Goal: Information Seeking & Learning: Check status

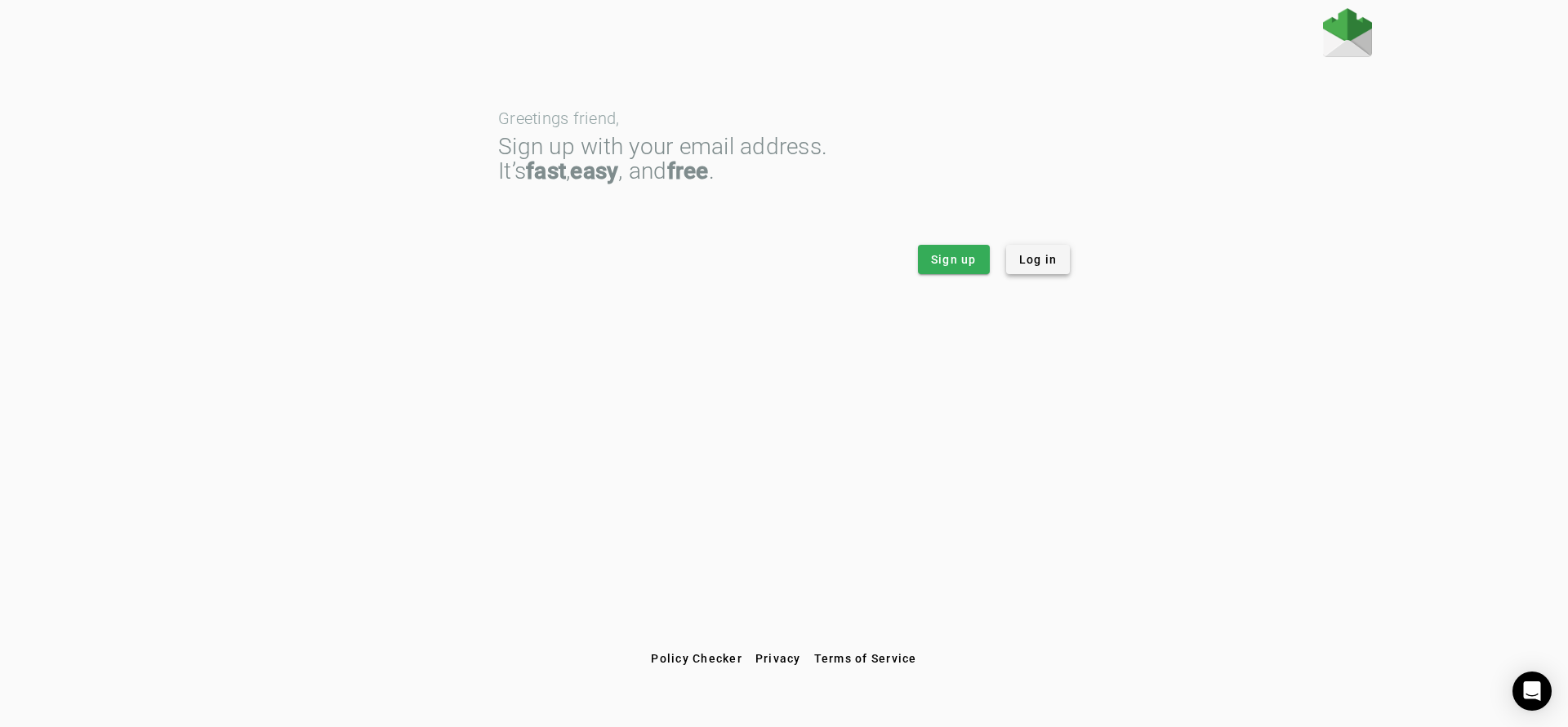
click at [1047, 262] on span "Log in" at bounding box center [1038, 259] width 38 height 16
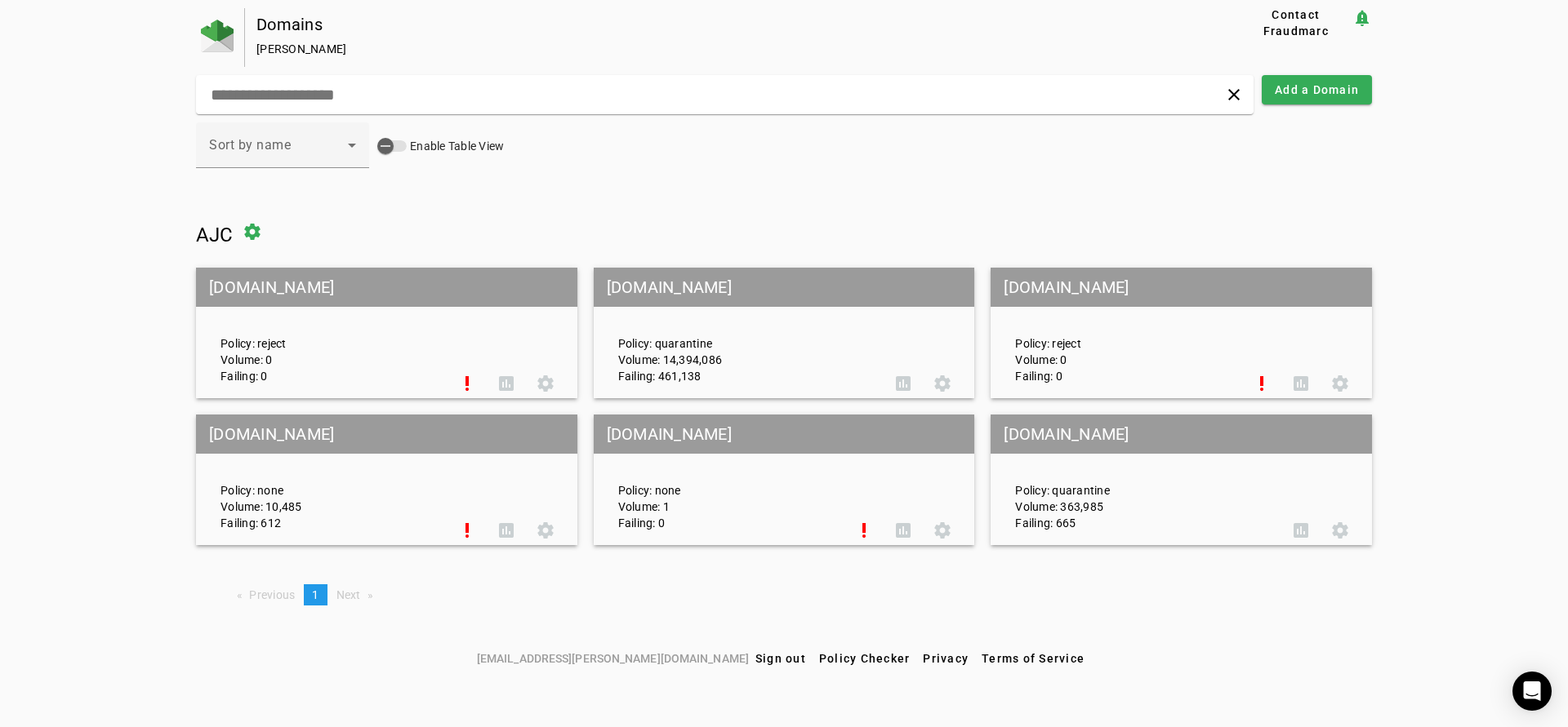
click at [779, 297] on mat-grid-tile-header "[DOMAIN_NAME]" at bounding box center [784, 287] width 381 height 39
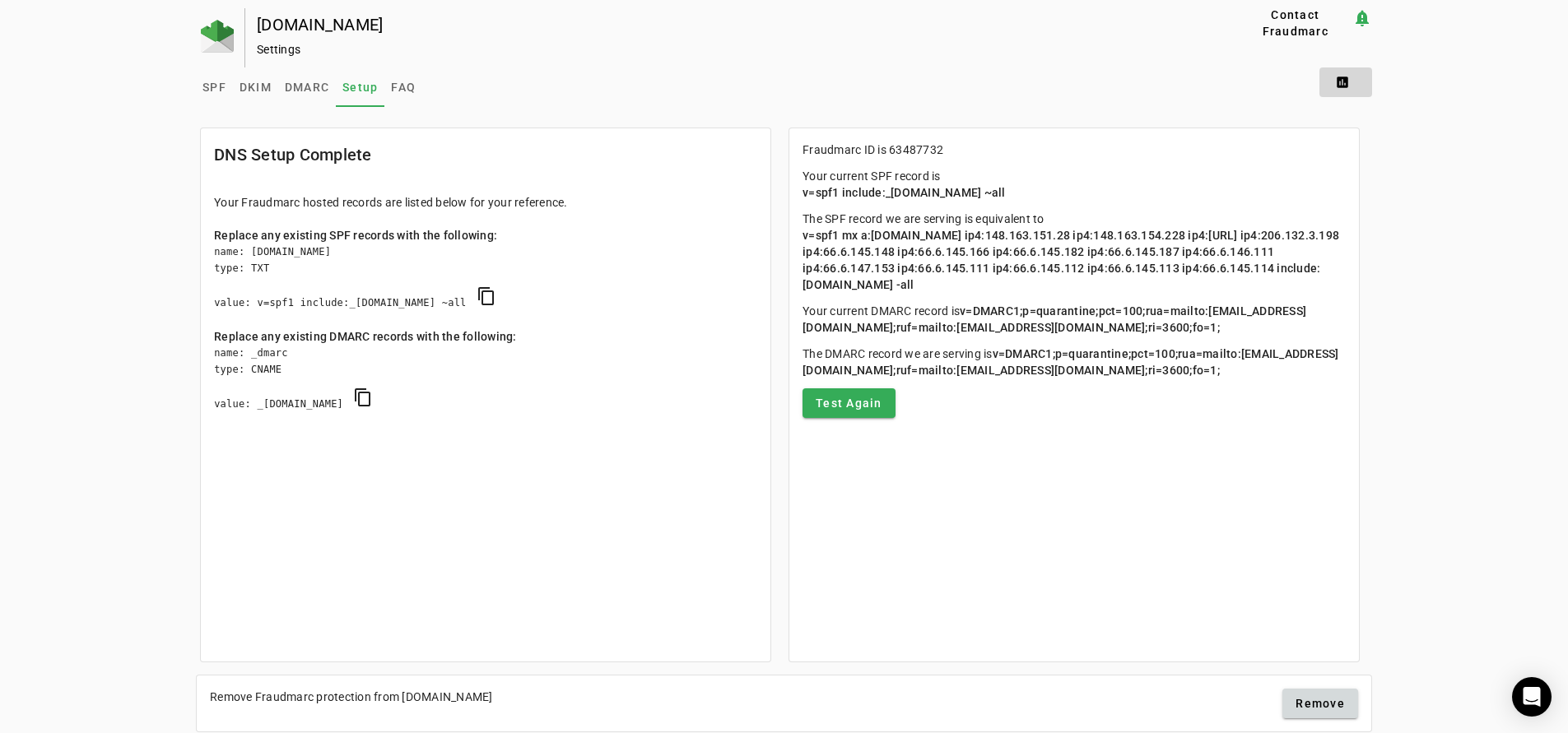
click at [1352, 77] on span at bounding box center [1345, 82] width 52 height 39
click at [1382, 128] on span "DMARC Report" at bounding box center [1386, 123] width 98 height 20
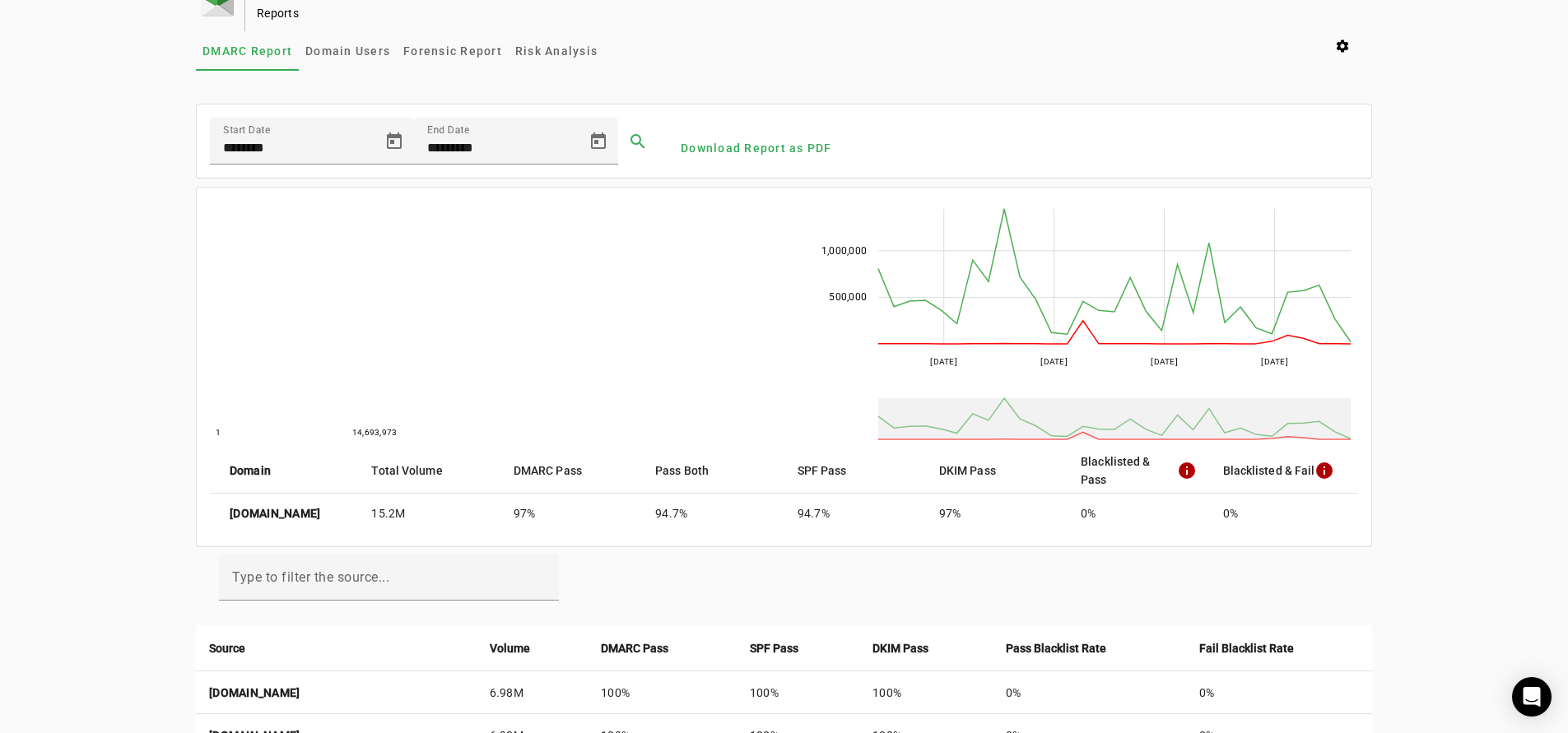
scroll to position [36, 0]
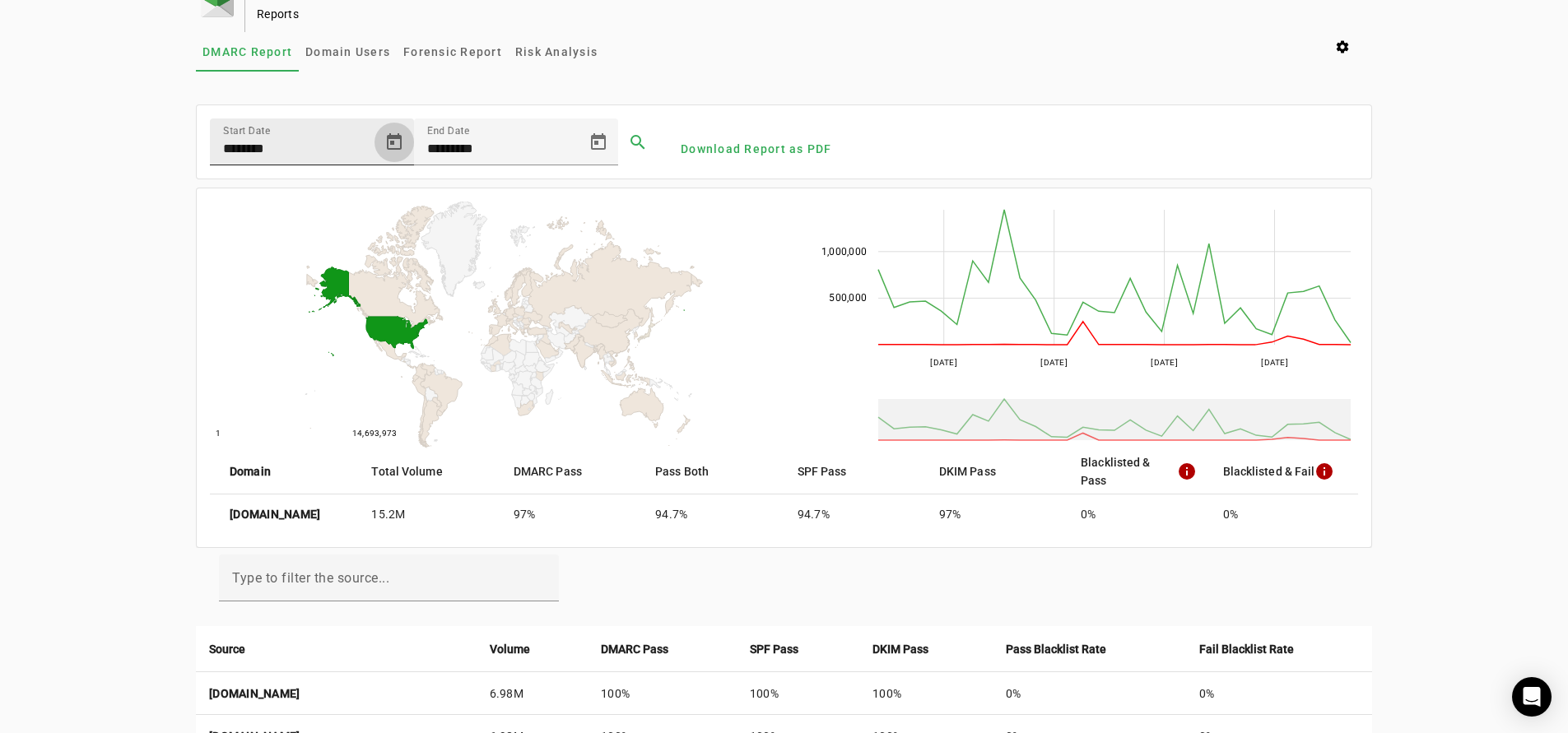
click at [392, 138] on span "Open calendar" at bounding box center [394, 142] width 39 height 39
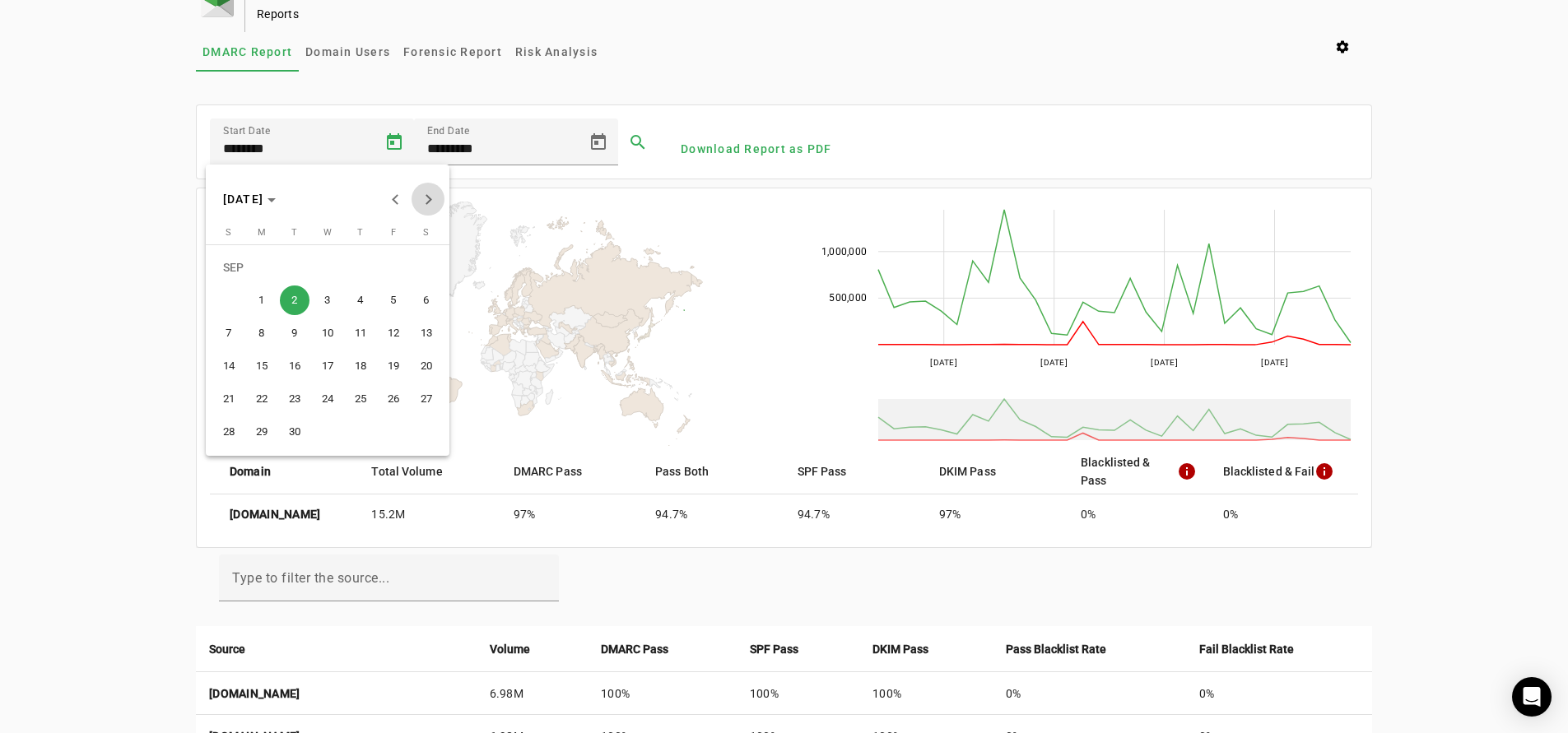
click at [426, 198] on button "Next month" at bounding box center [428, 199] width 33 height 33
click at [399, 259] on span "3" at bounding box center [394, 267] width 30 height 30
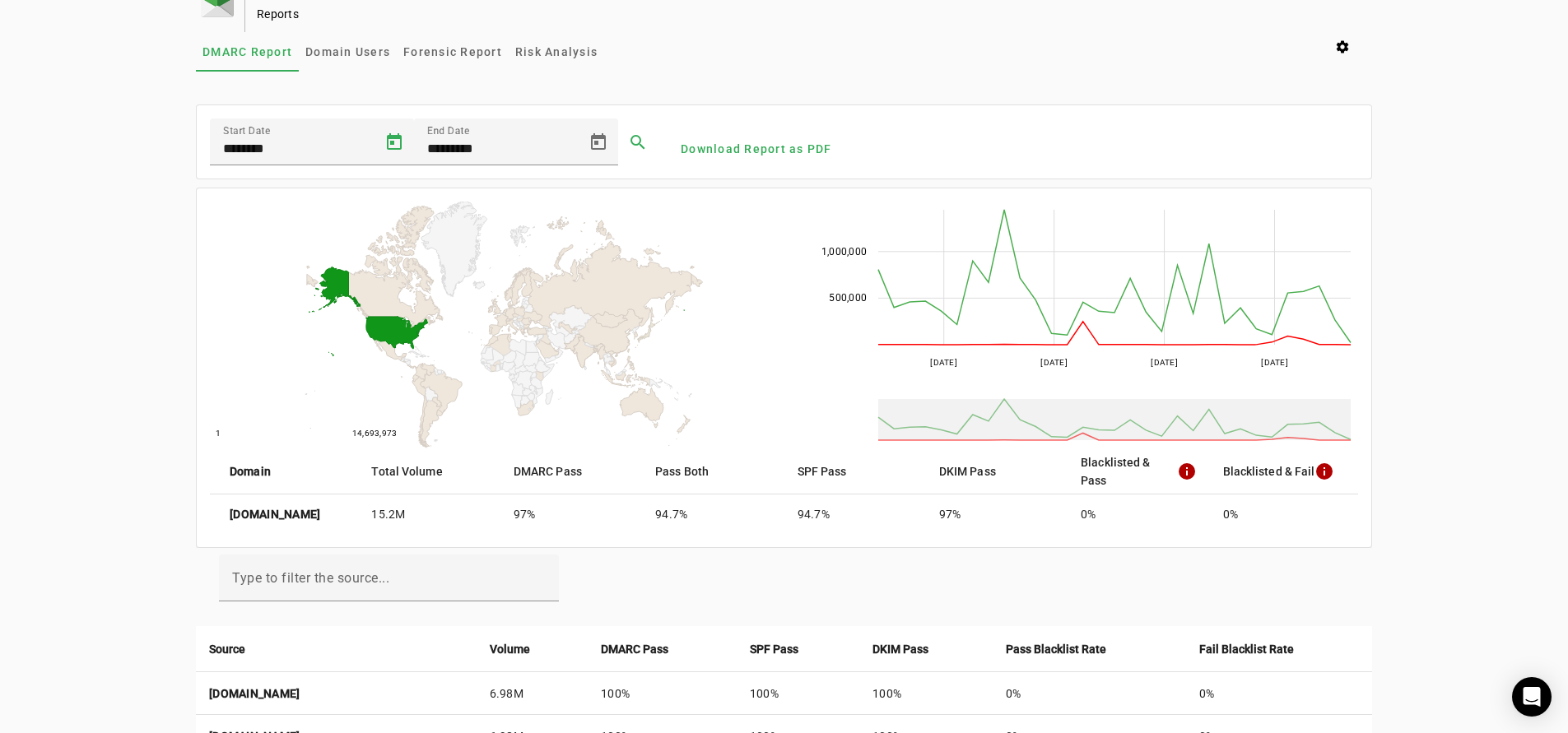
type input "*********"
click at [492, 148] on input "*********" at bounding box center [501, 149] width 148 height 20
click at [602, 138] on span "Open calendar" at bounding box center [598, 142] width 39 height 39
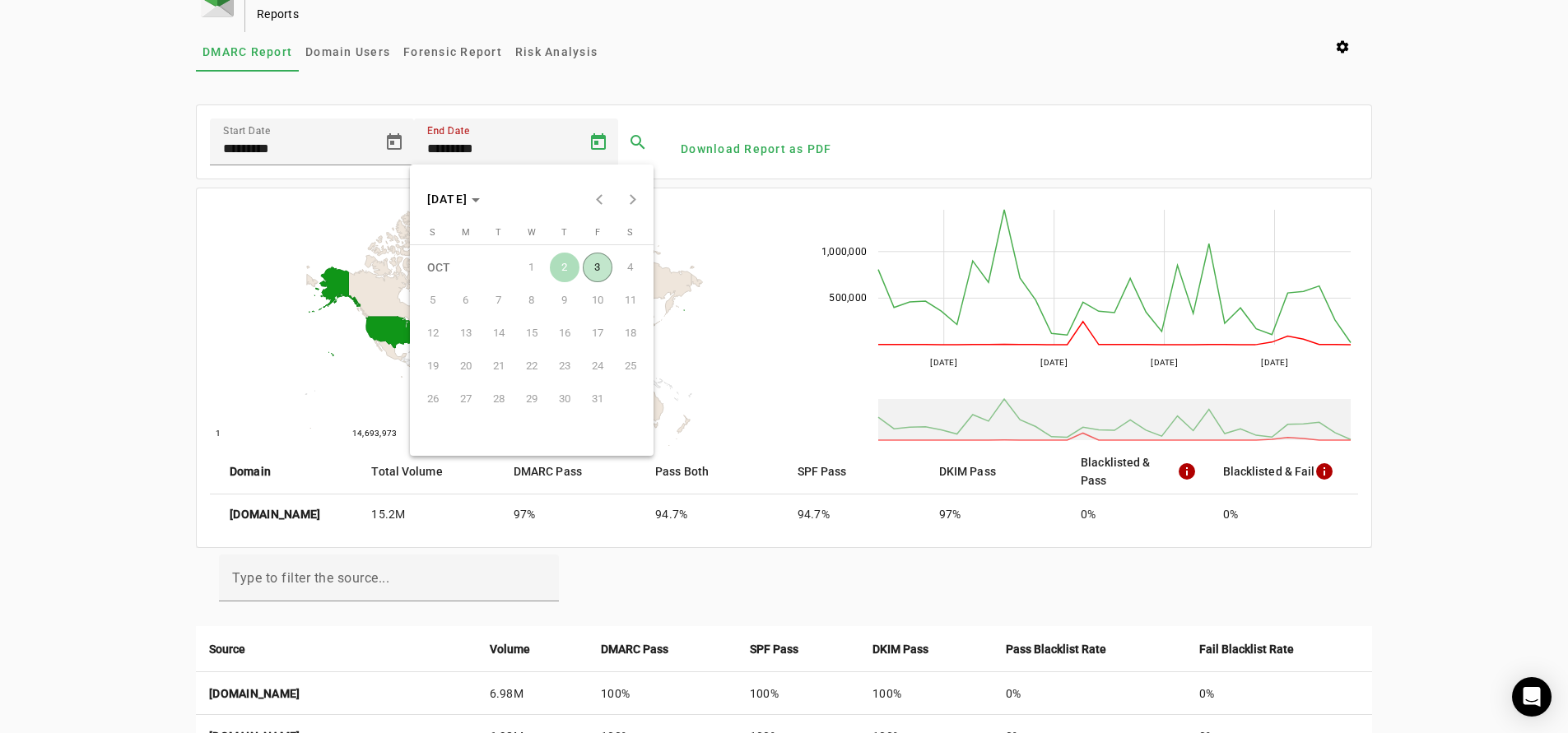
click at [602, 265] on span "3" at bounding box center [597, 267] width 30 height 30
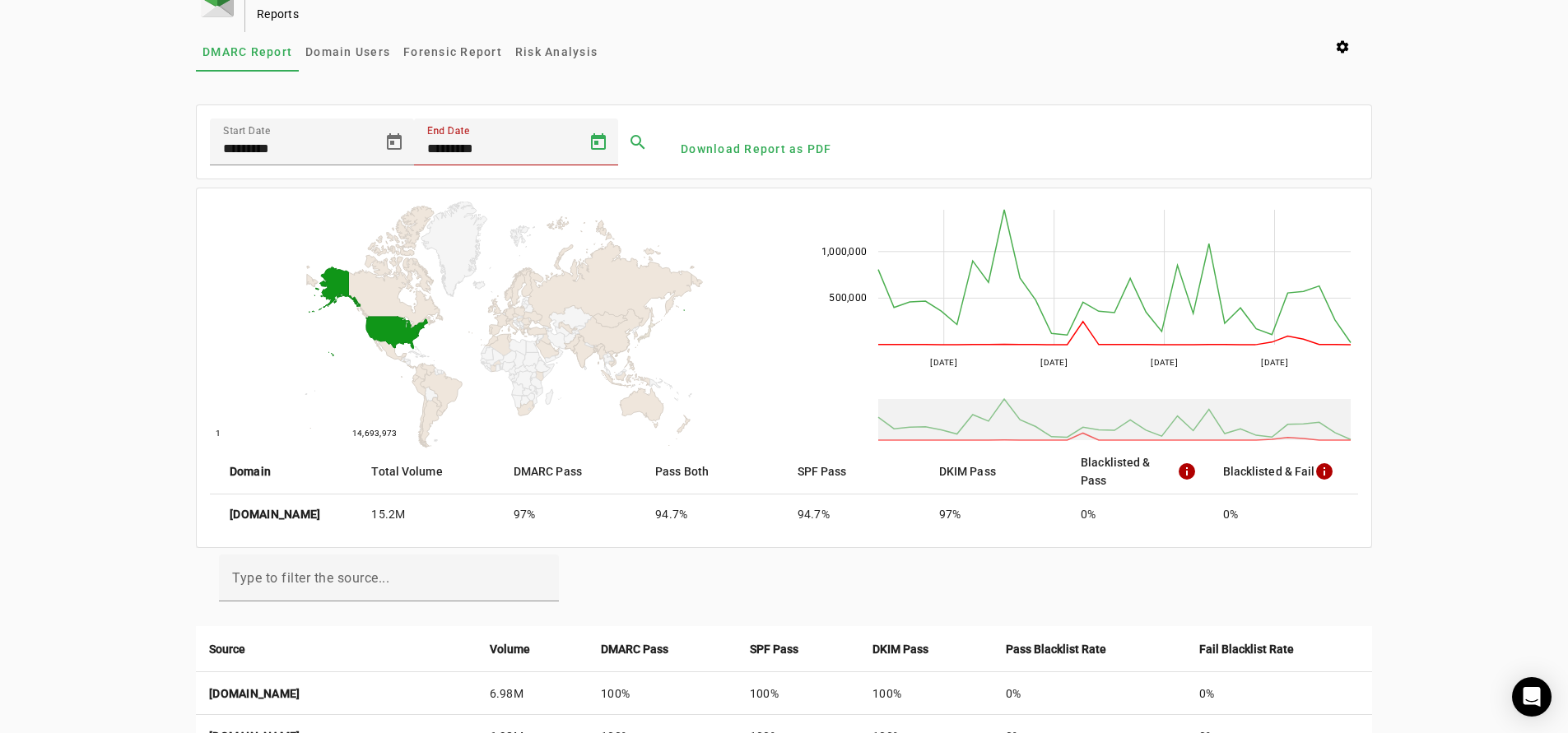
type input "*********"
click at [636, 139] on span at bounding box center [637, 142] width 39 height 39
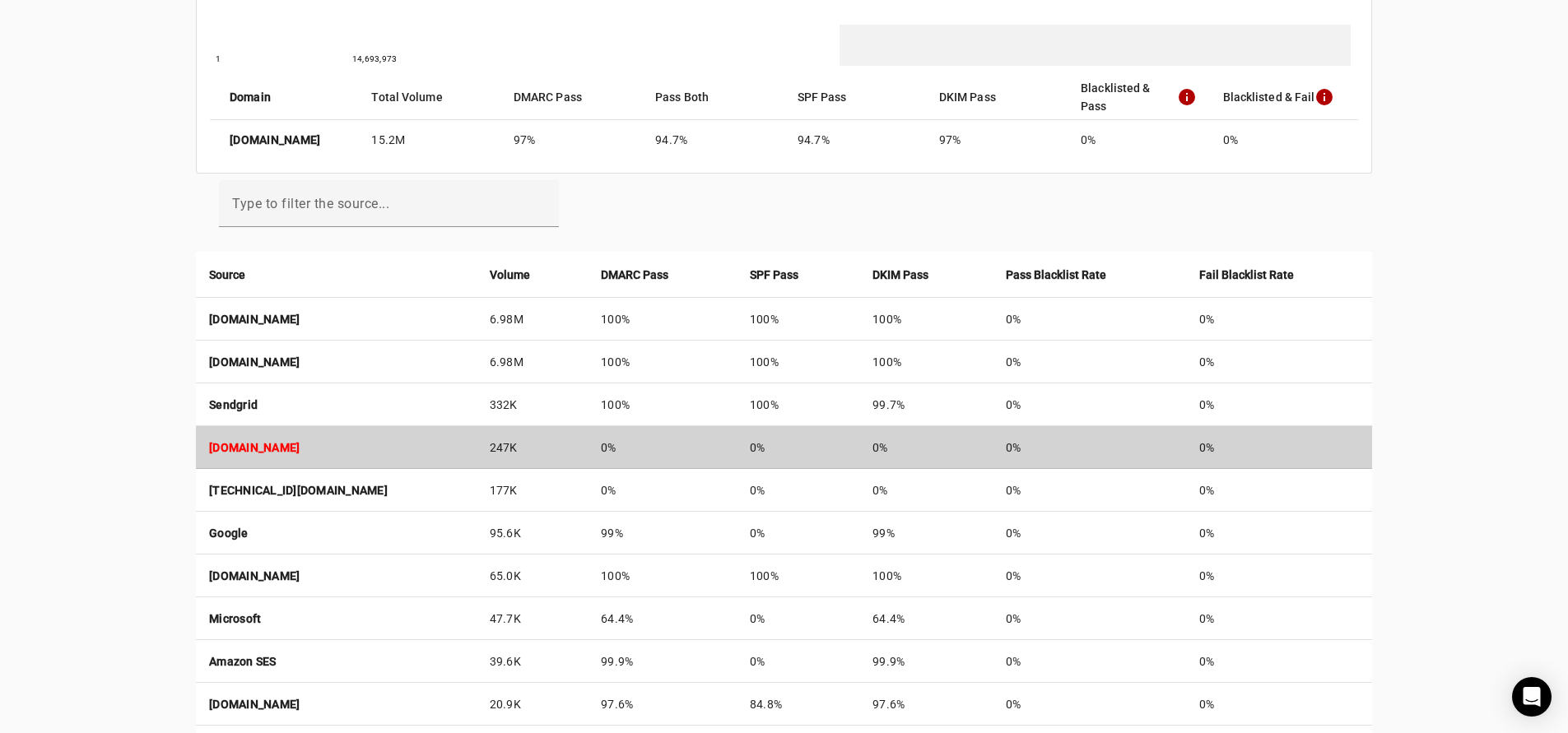
scroll to position [94, 0]
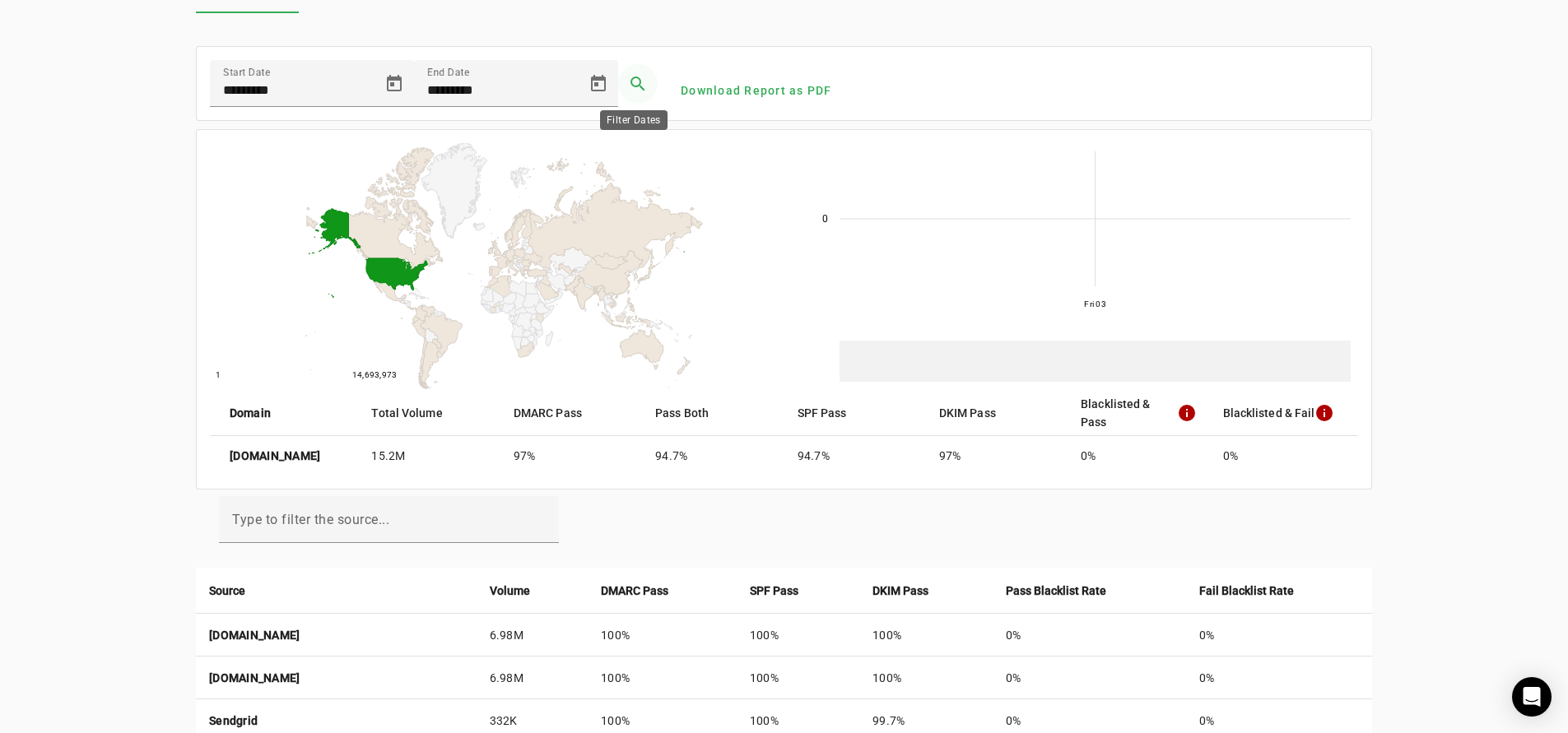
click at [631, 79] on span at bounding box center [637, 84] width 39 height 39
click at [632, 80] on span at bounding box center [637, 84] width 39 height 39
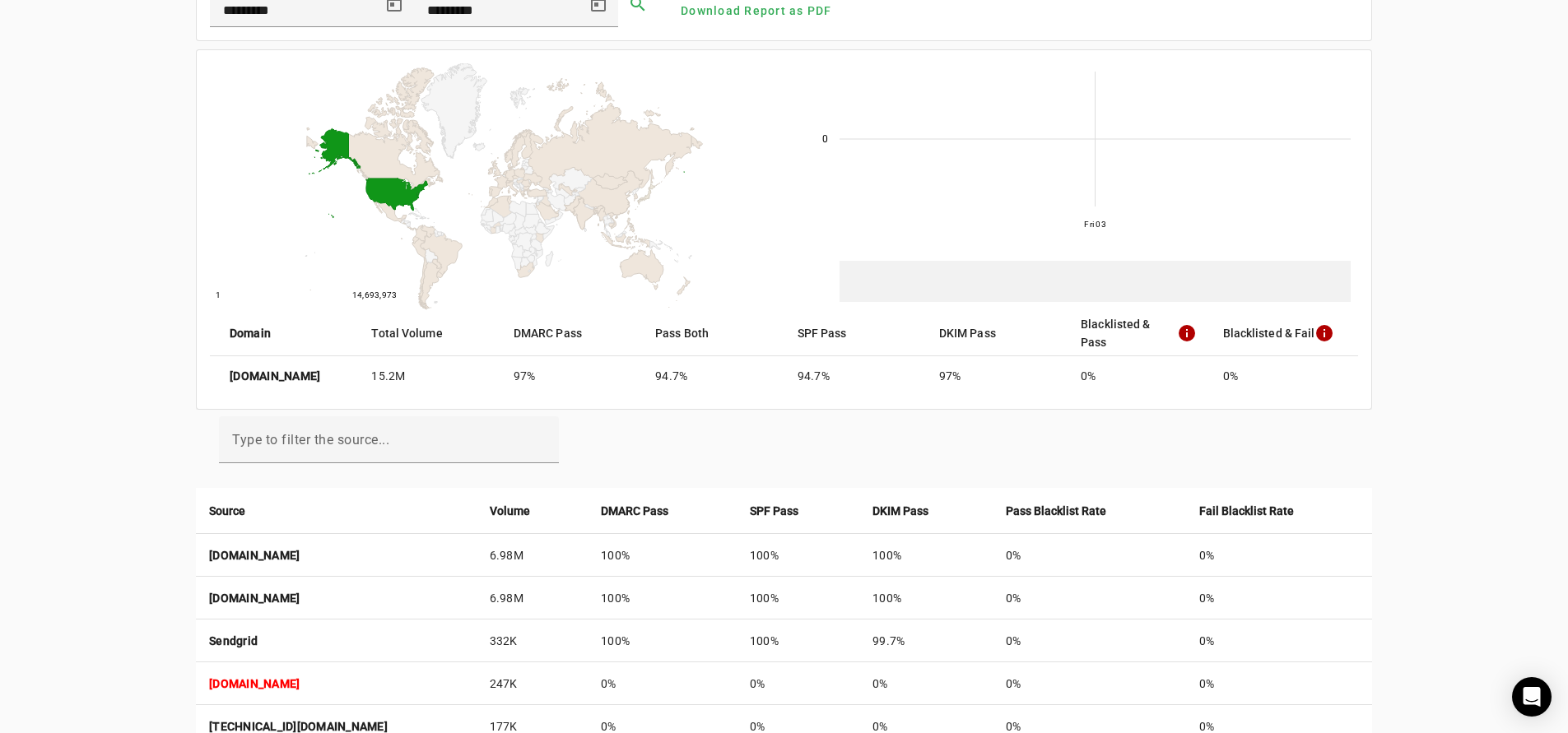
scroll to position [0, 0]
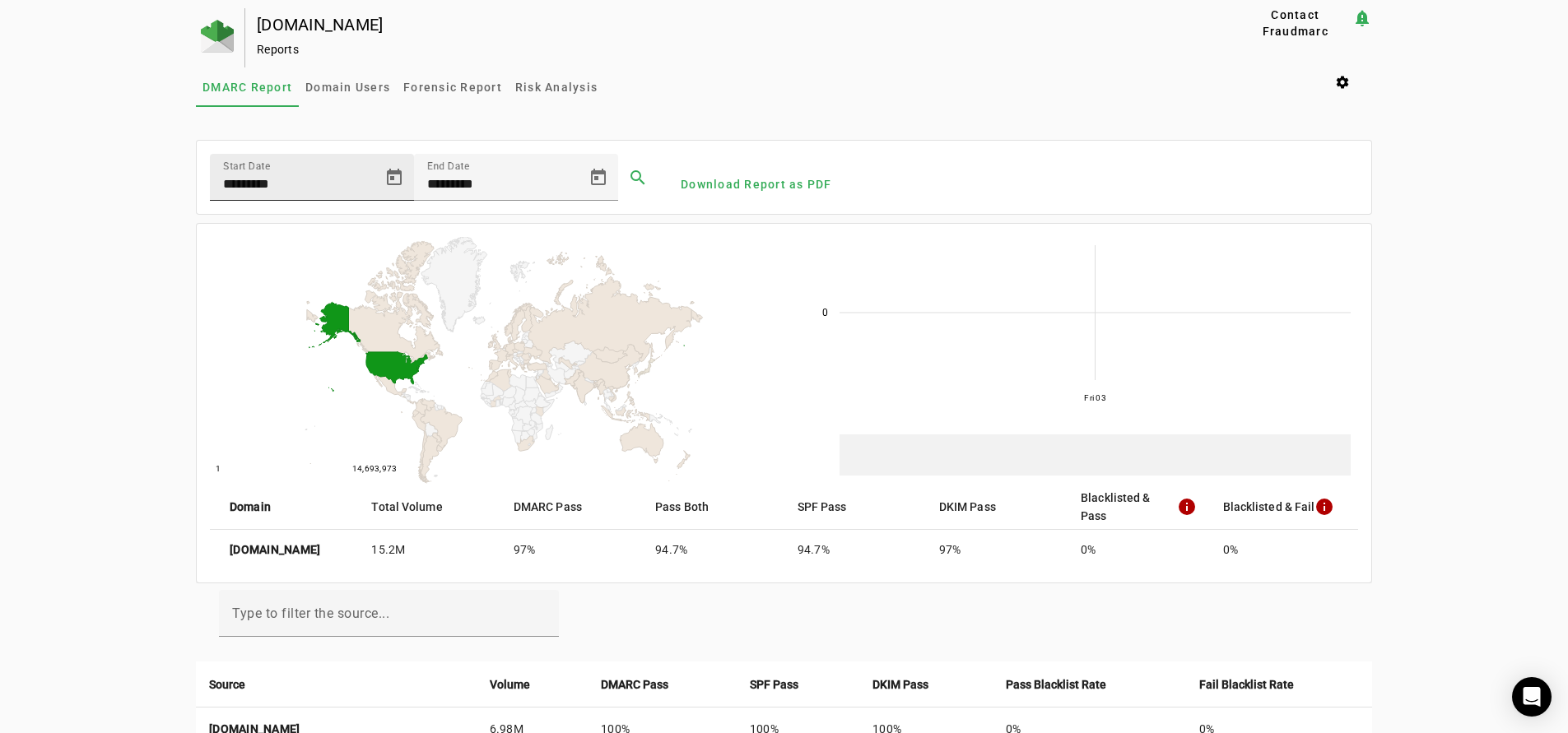
click at [287, 177] on input "*********" at bounding box center [297, 184] width 148 height 20
click at [388, 173] on span "Open calendar" at bounding box center [394, 177] width 39 height 39
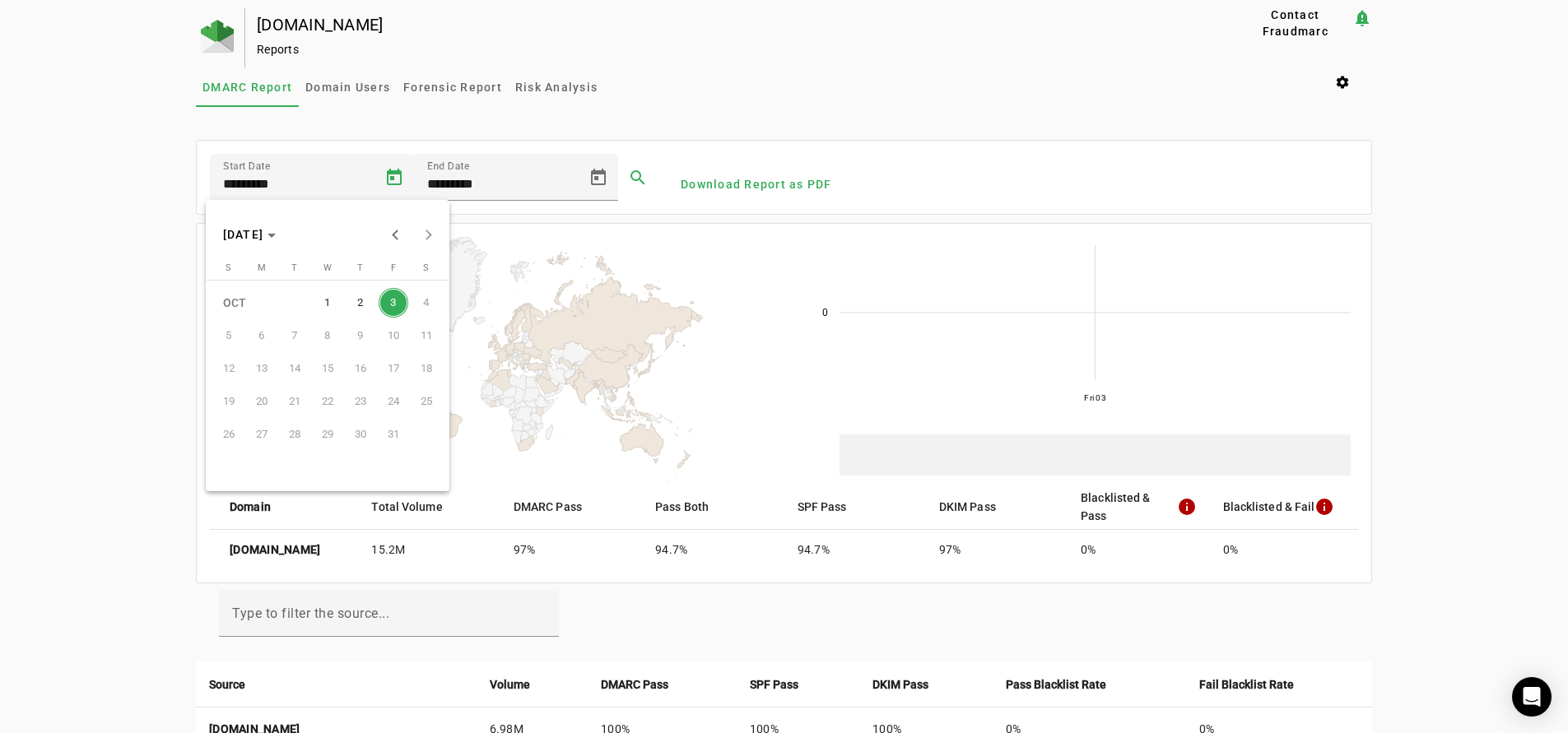
click at [323, 304] on span "1" at bounding box center [327, 303] width 30 height 30
type input "*********"
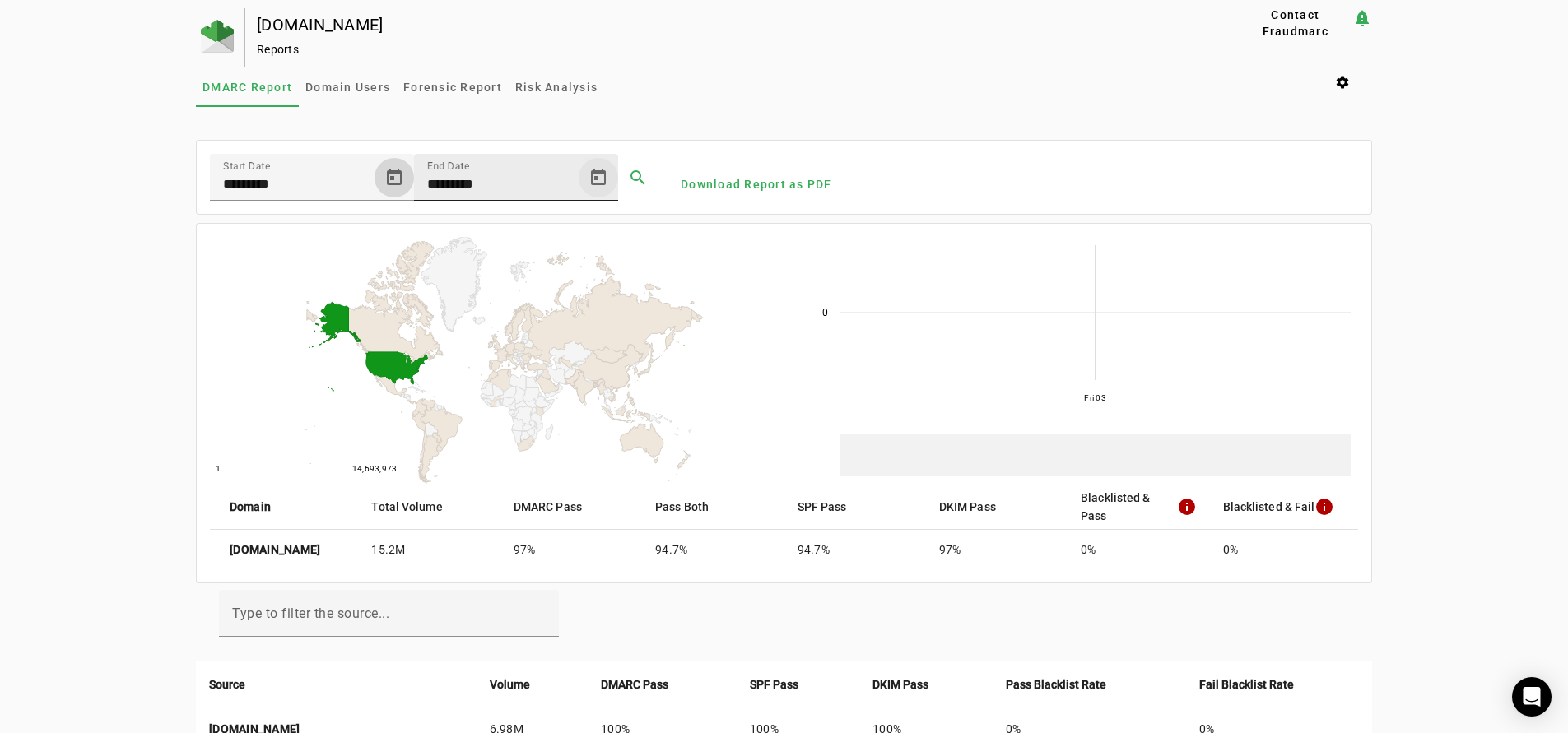
click at [594, 174] on span "Open calendar" at bounding box center [598, 177] width 39 height 39
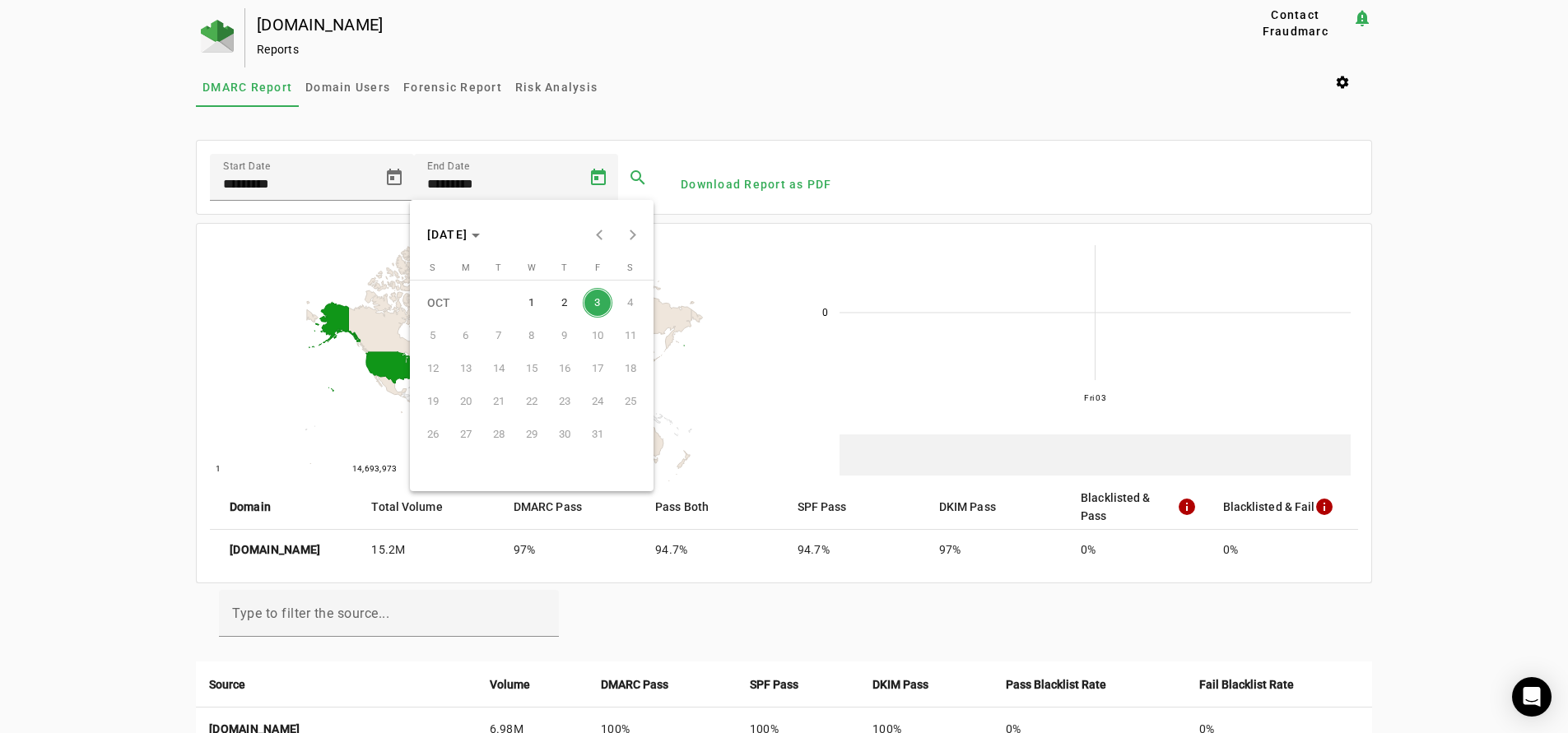
click at [536, 306] on span "1" at bounding box center [532, 303] width 30 height 30
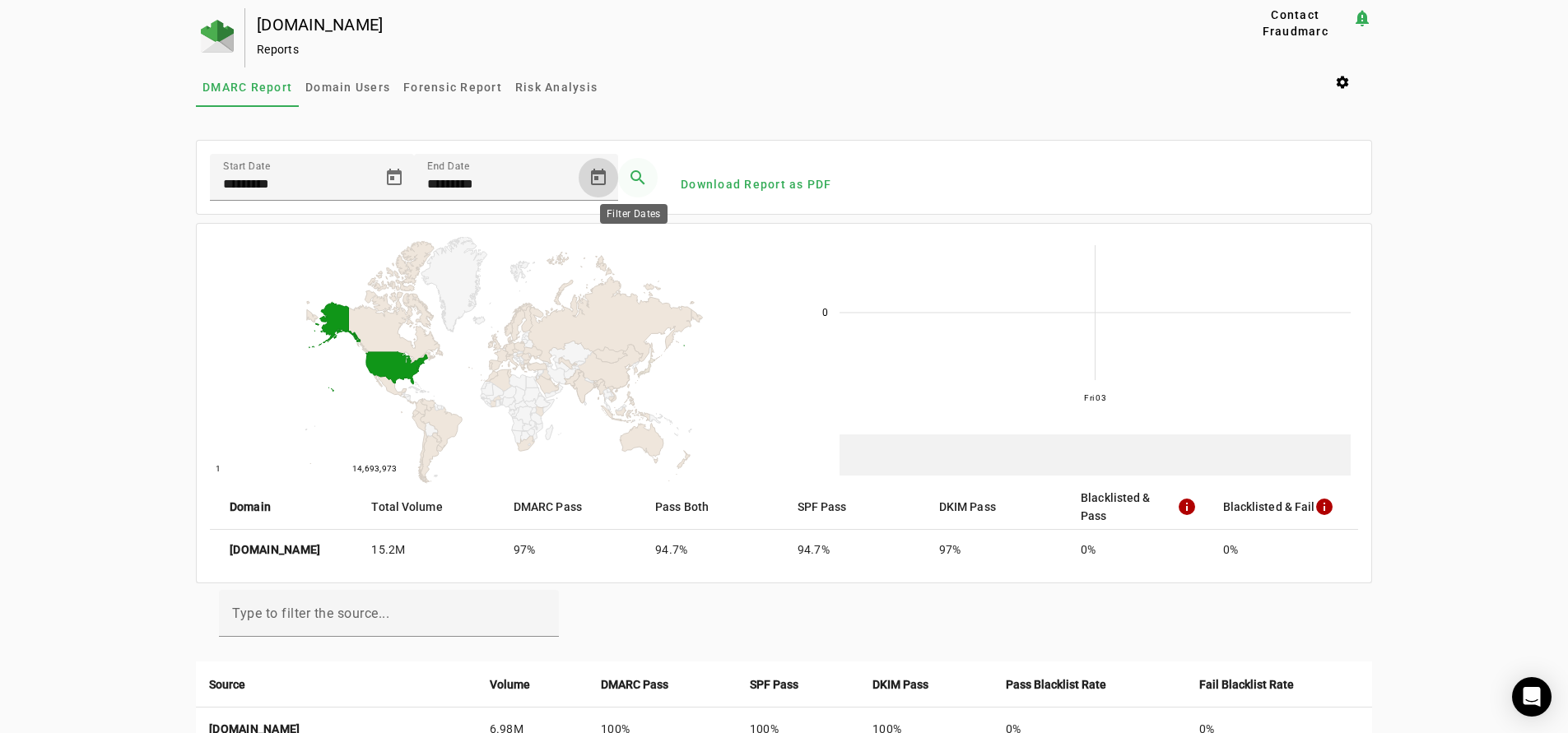
click at [635, 177] on span at bounding box center [637, 177] width 39 height 39
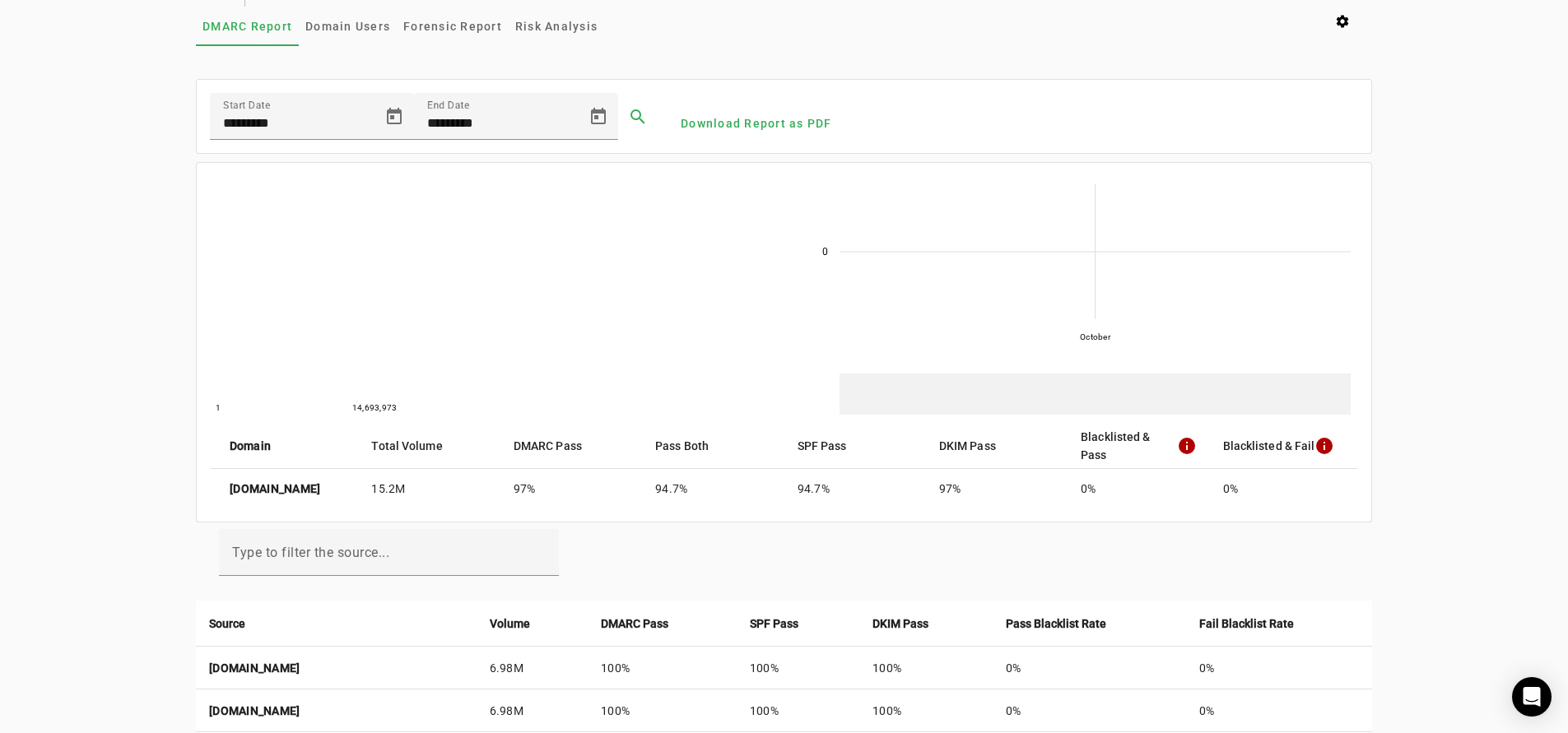
scroll to position [45, 0]
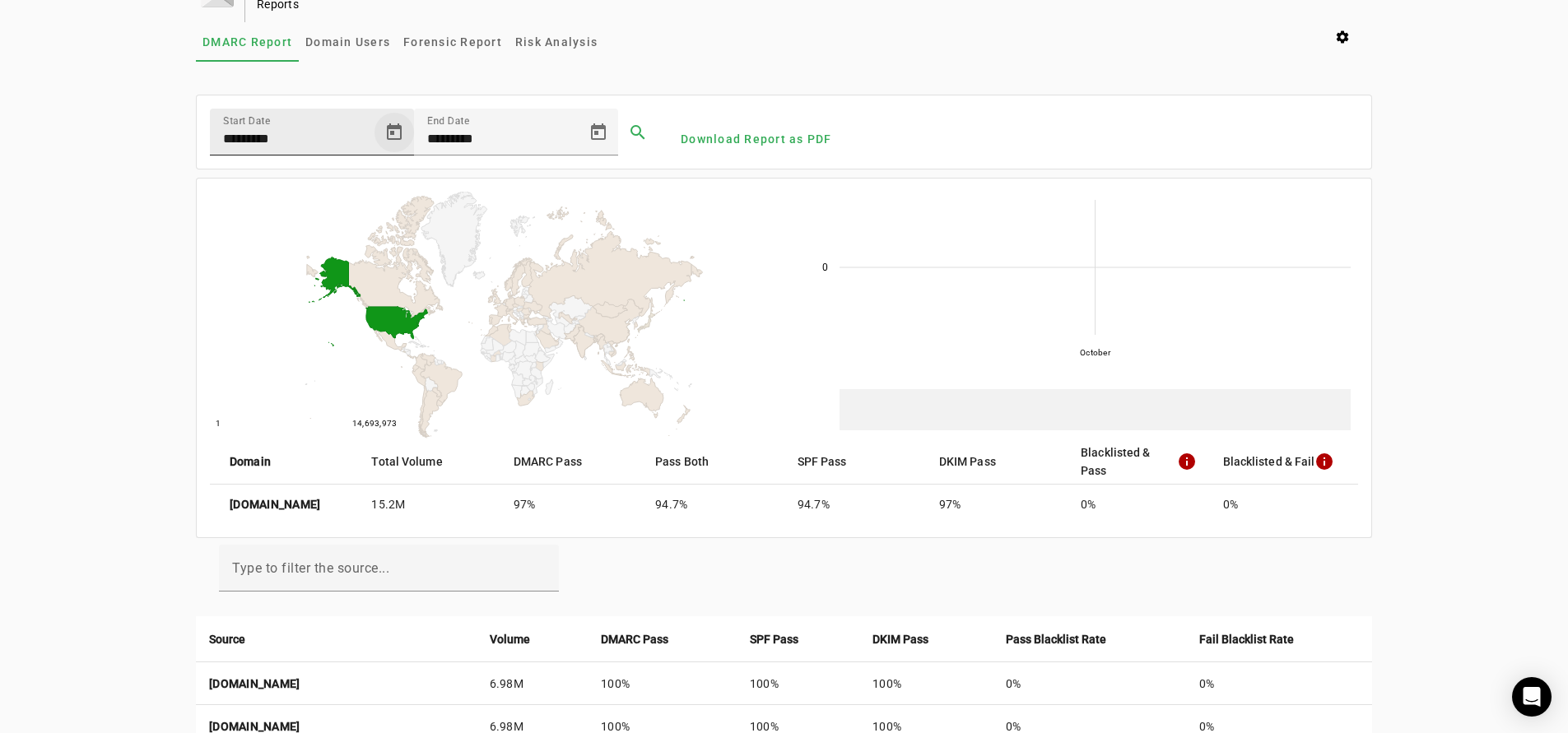
click at [392, 130] on span "Open calendar" at bounding box center [394, 132] width 39 height 39
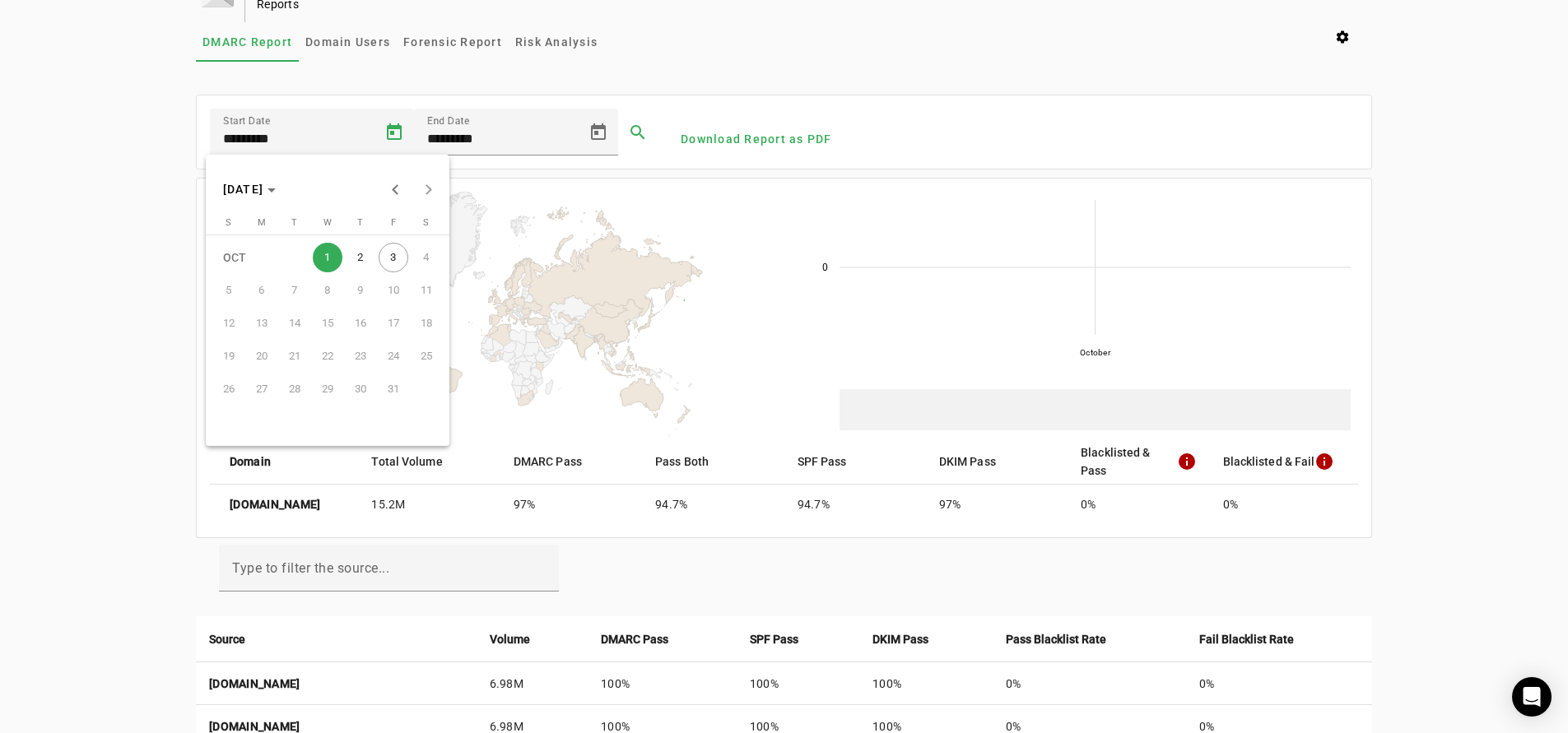
click at [323, 257] on span "1" at bounding box center [327, 258] width 30 height 30
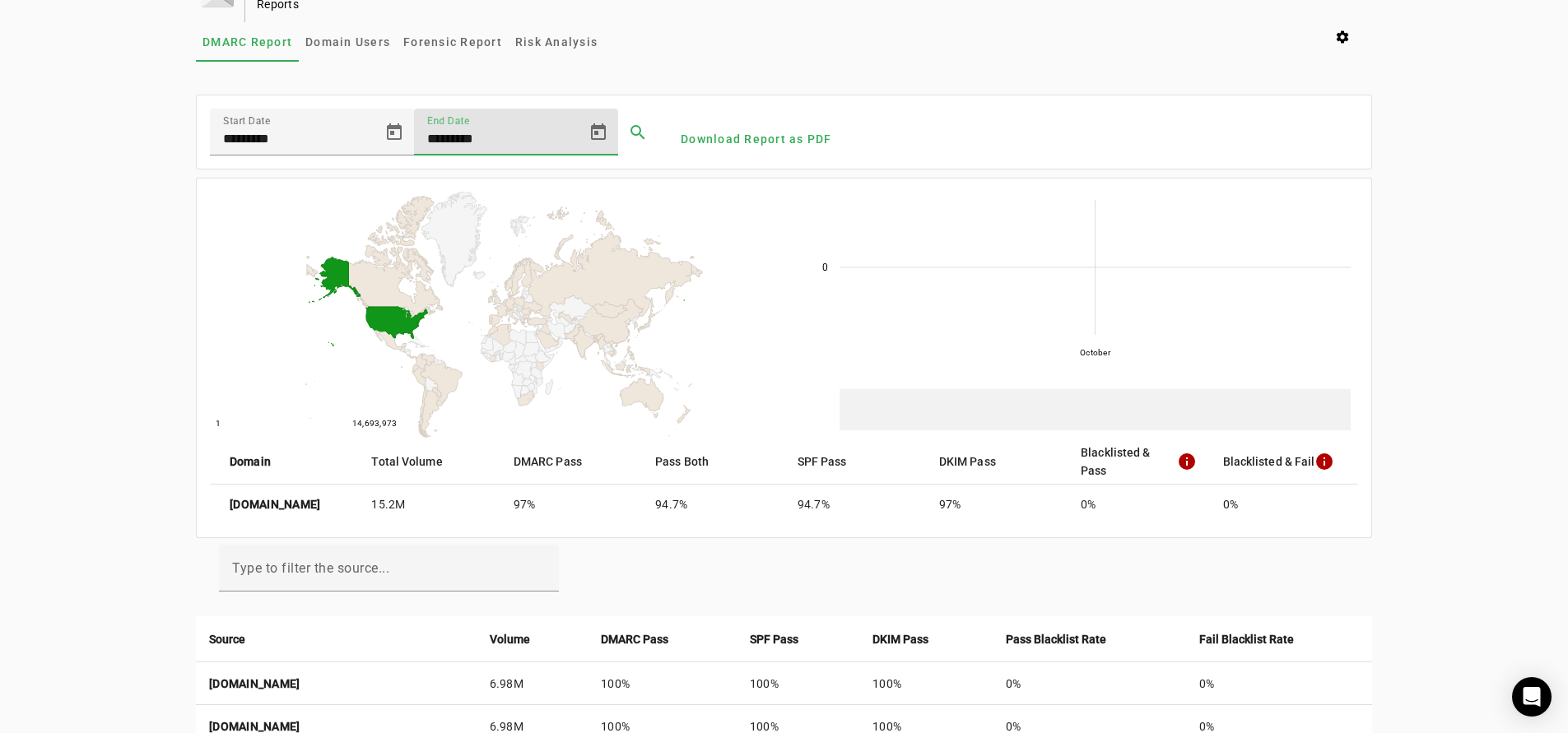
click at [472, 131] on input "*********" at bounding box center [501, 138] width 148 height 20
click at [597, 127] on span "Open calendar" at bounding box center [598, 132] width 39 height 39
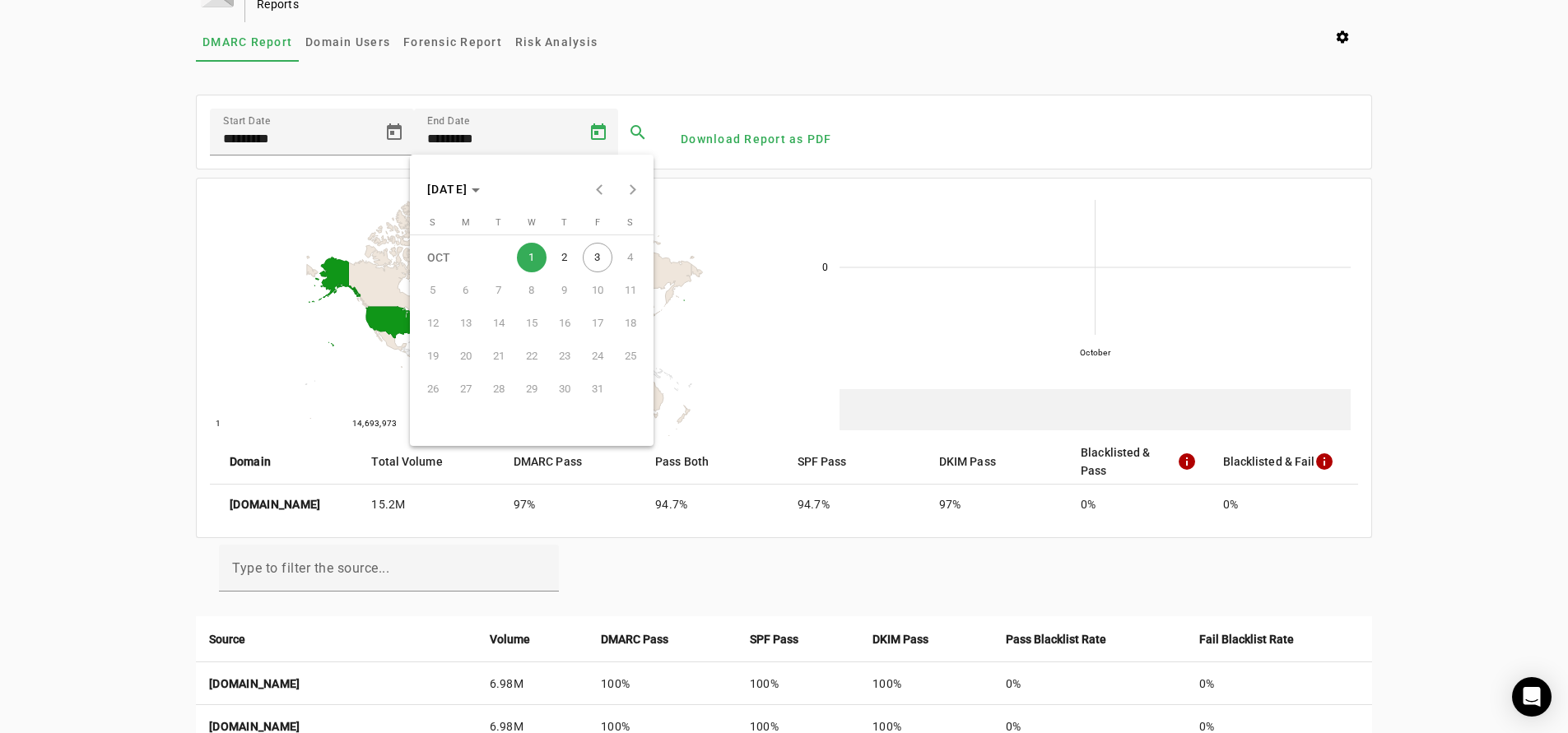
click at [604, 248] on span "3" at bounding box center [597, 258] width 30 height 30
type input "*********"
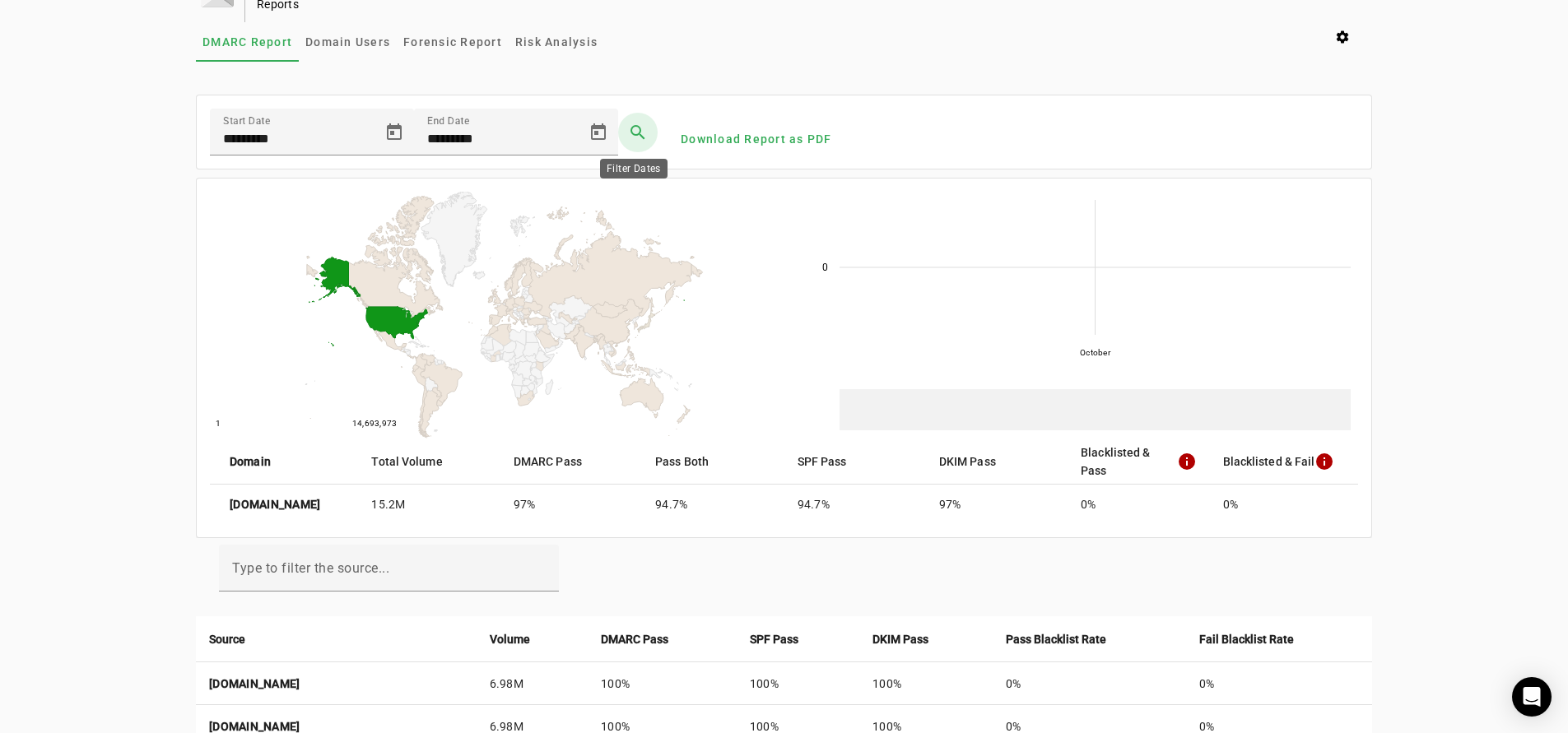
click at [630, 128] on span at bounding box center [637, 132] width 39 height 39
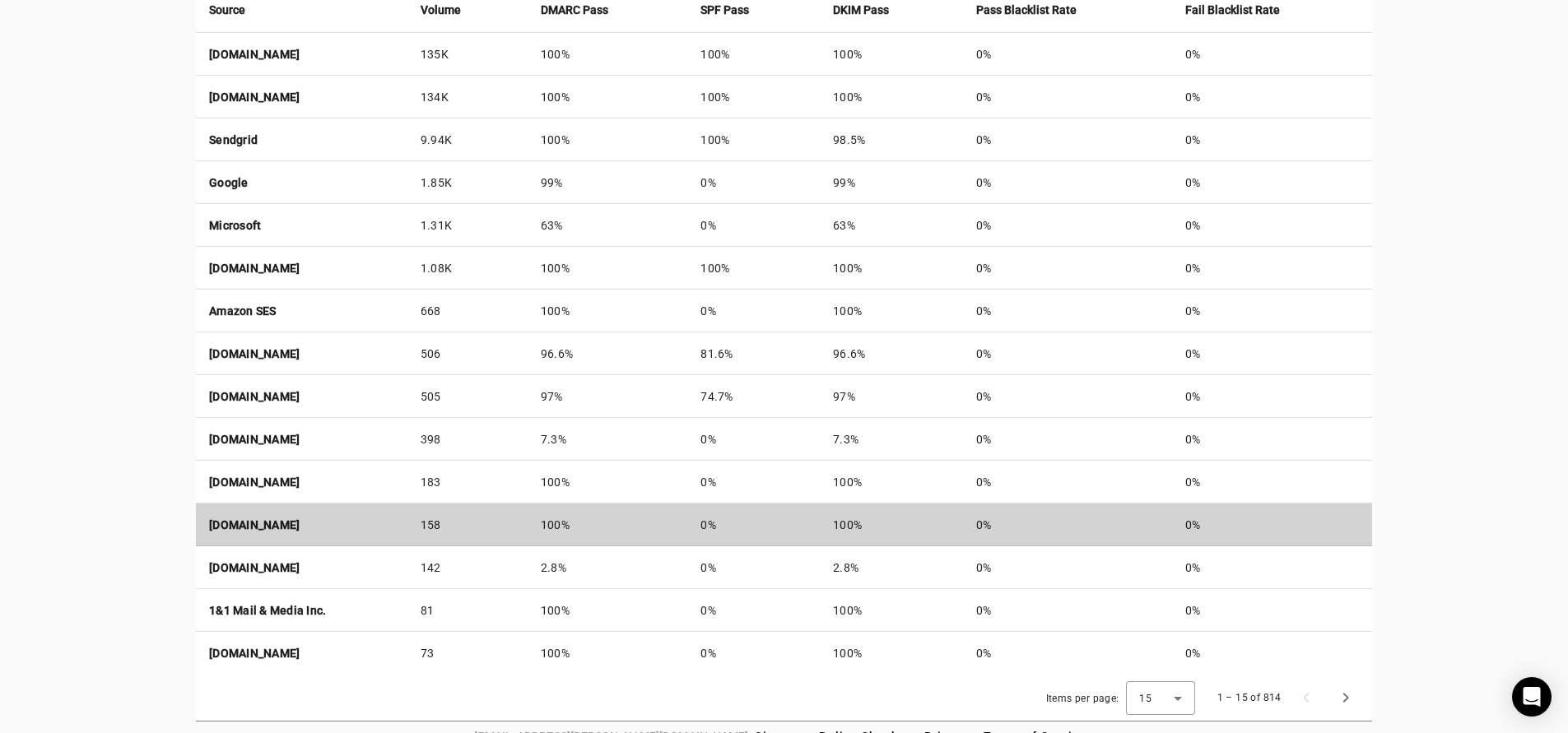
scroll to position [696, 0]
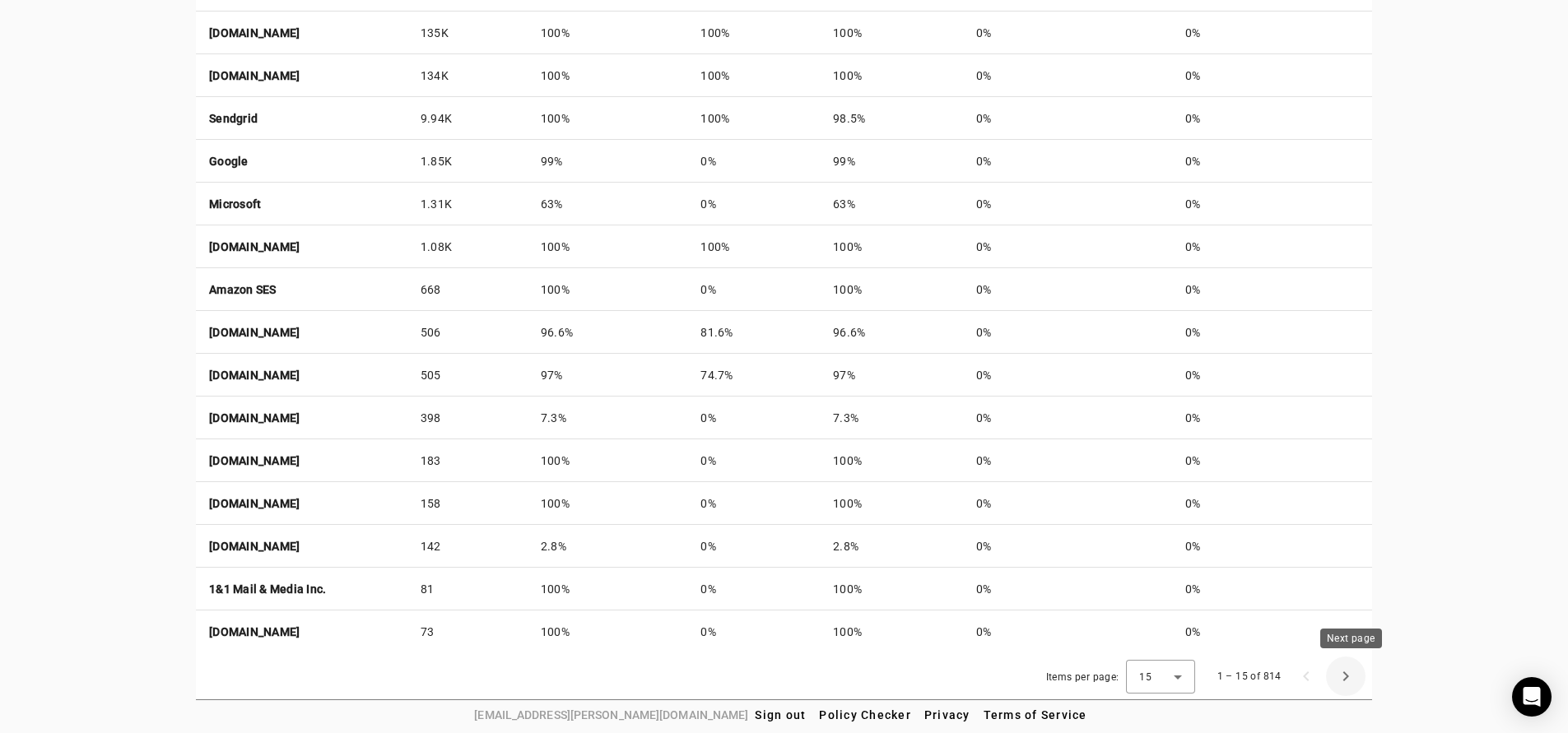
click at [1349, 671] on span "Next page" at bounding box center [1345, 676] width 39 height 39
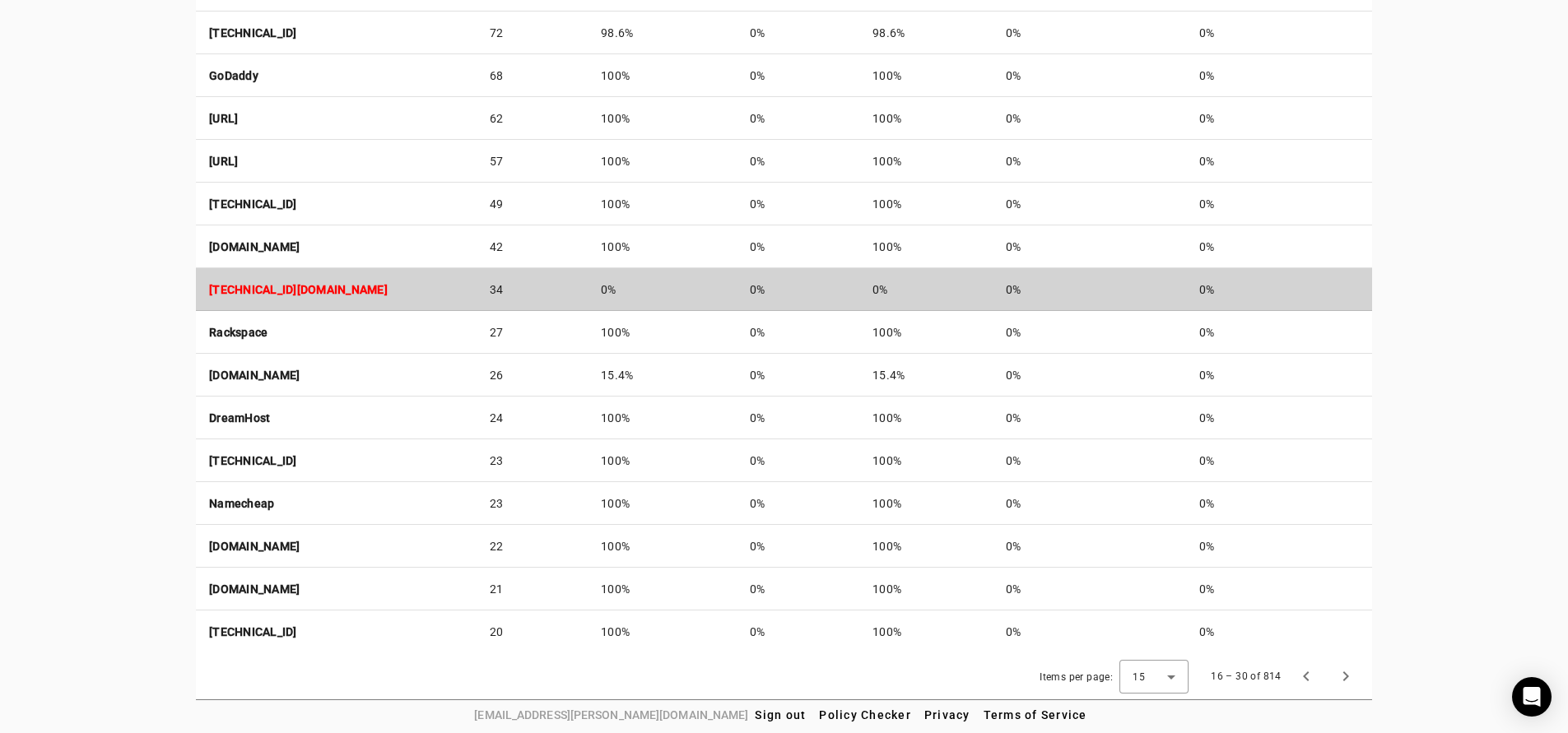
drag, startPoint x: 528, startPoint y: 290, endPoint x: 548, endPoint y: 290, distance: 20.0
click at [548, 290] on td "34" at bounding box center [532, 289] width 112 height 43
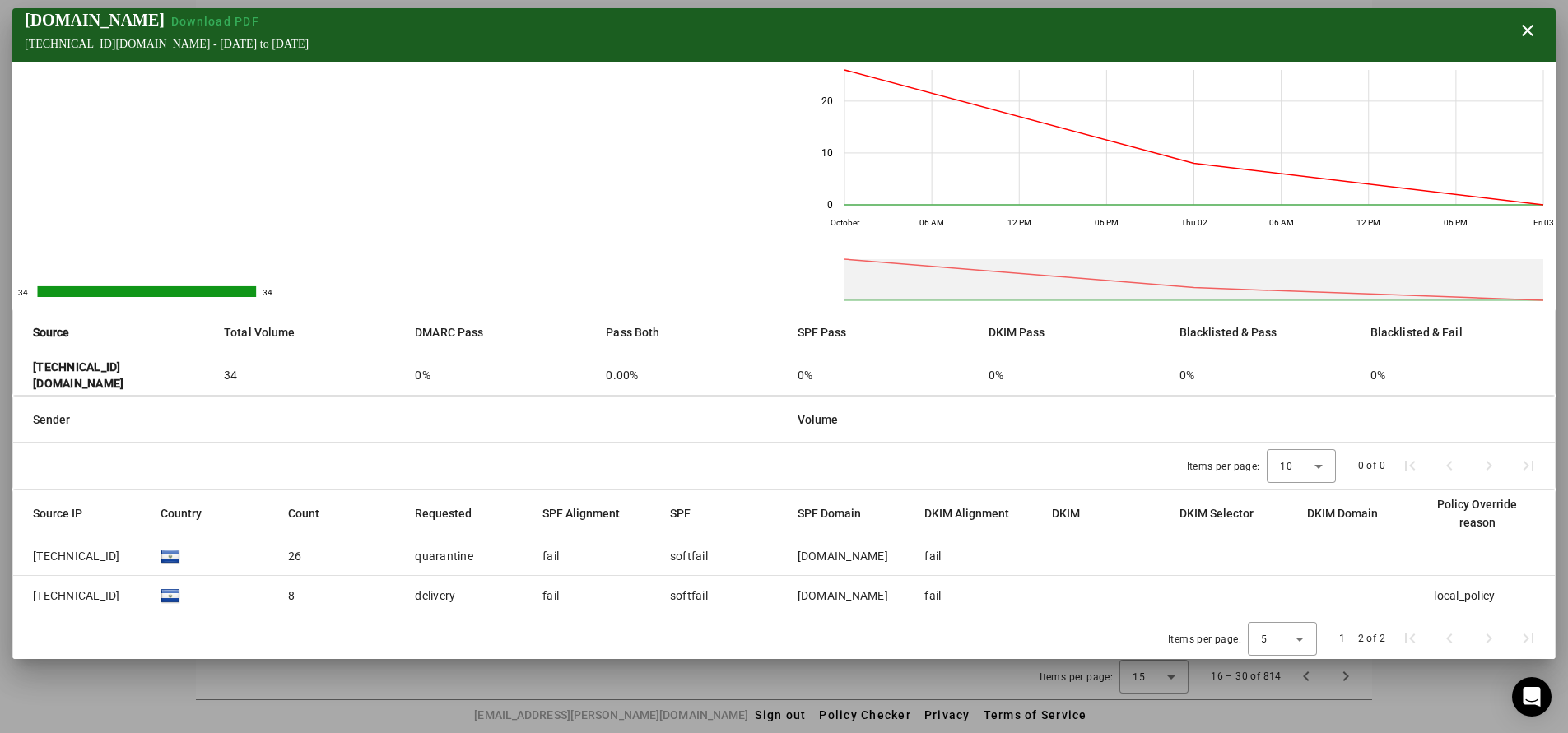
scroll to position [9, 0]
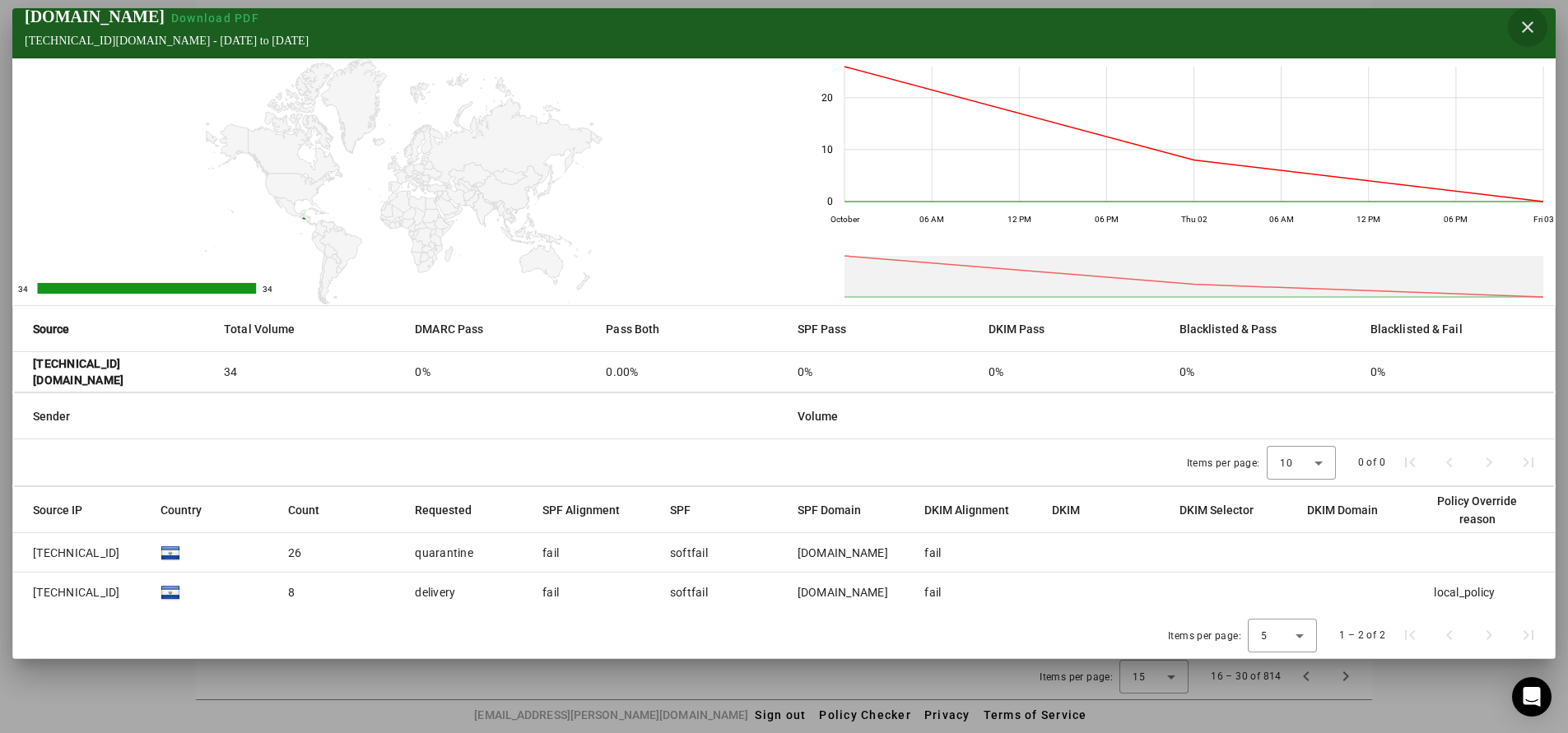
click at [1519, 27] on span "button" at bounding box center [1527, 27] width 39 height 39
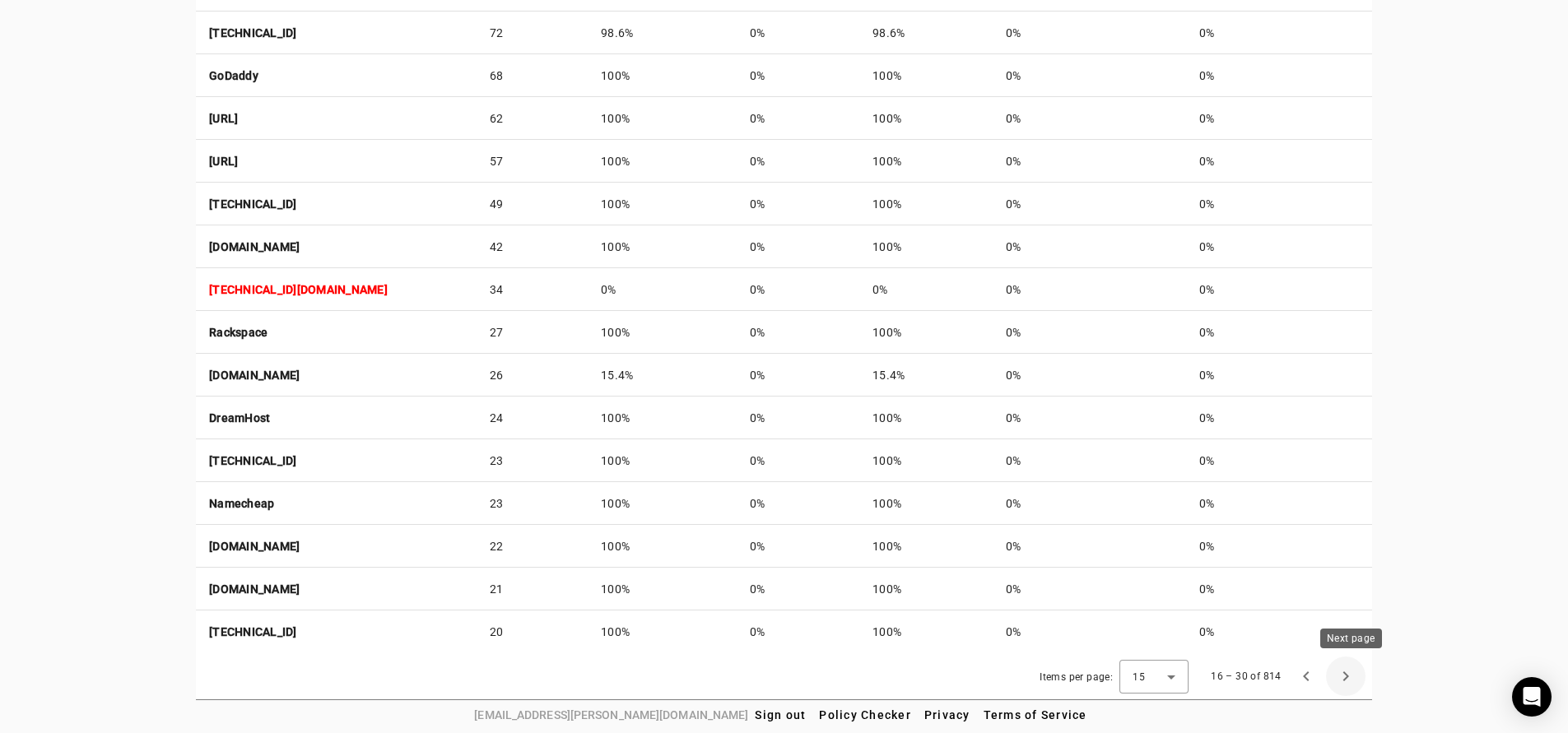
click at [1354, 678] on span "Next page" at bounding box center [1345, 676] width 39 height 39
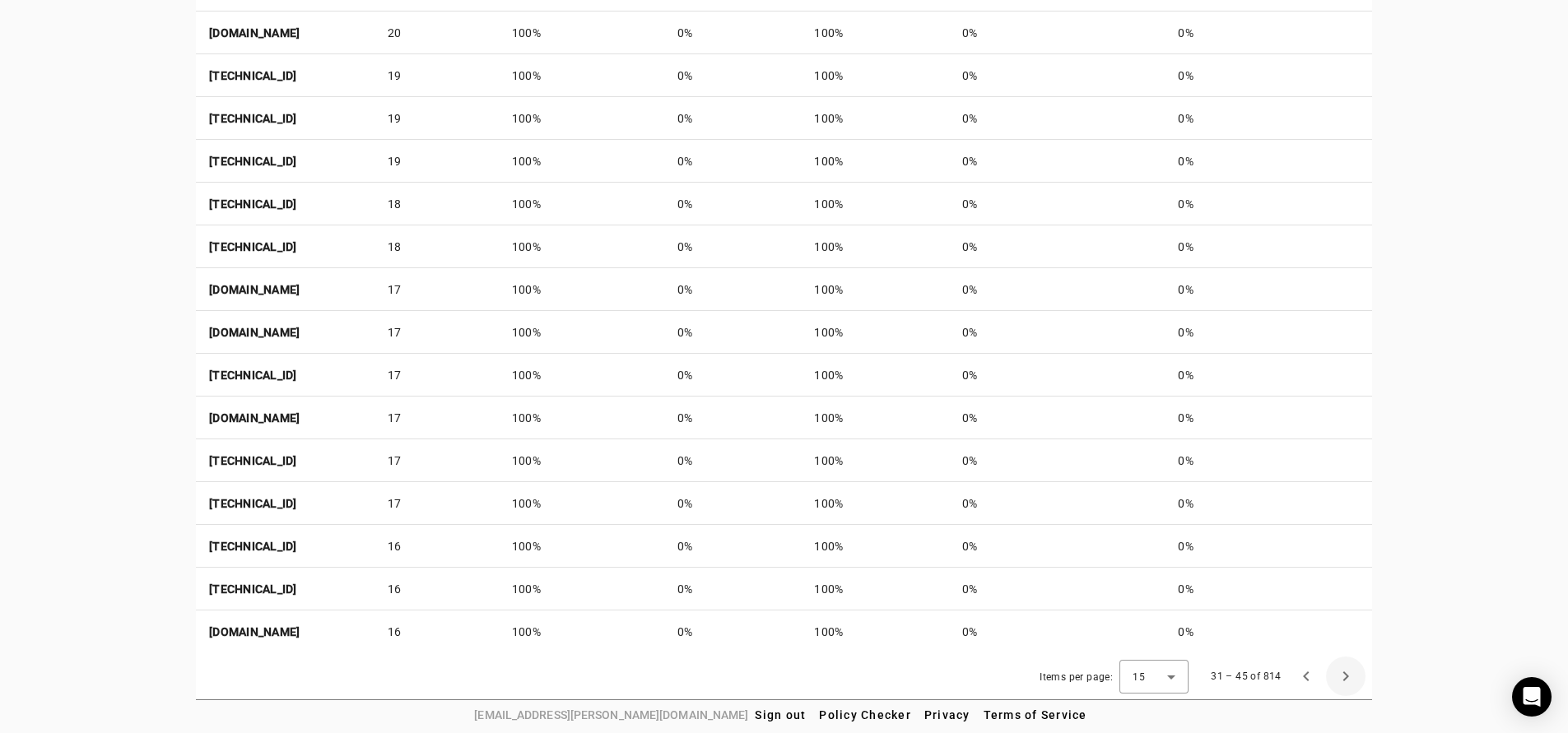
click at [1354, 678] on span "Next page" at bounding box center [1345, 676] width 39 height 39
click at [1355, 678] on span "Next page" at bounding box center [1345, 676] width 39 height 39
click at [1356, 678] on span "Next page" at bounding box center [1345, 676] width 39 height 39
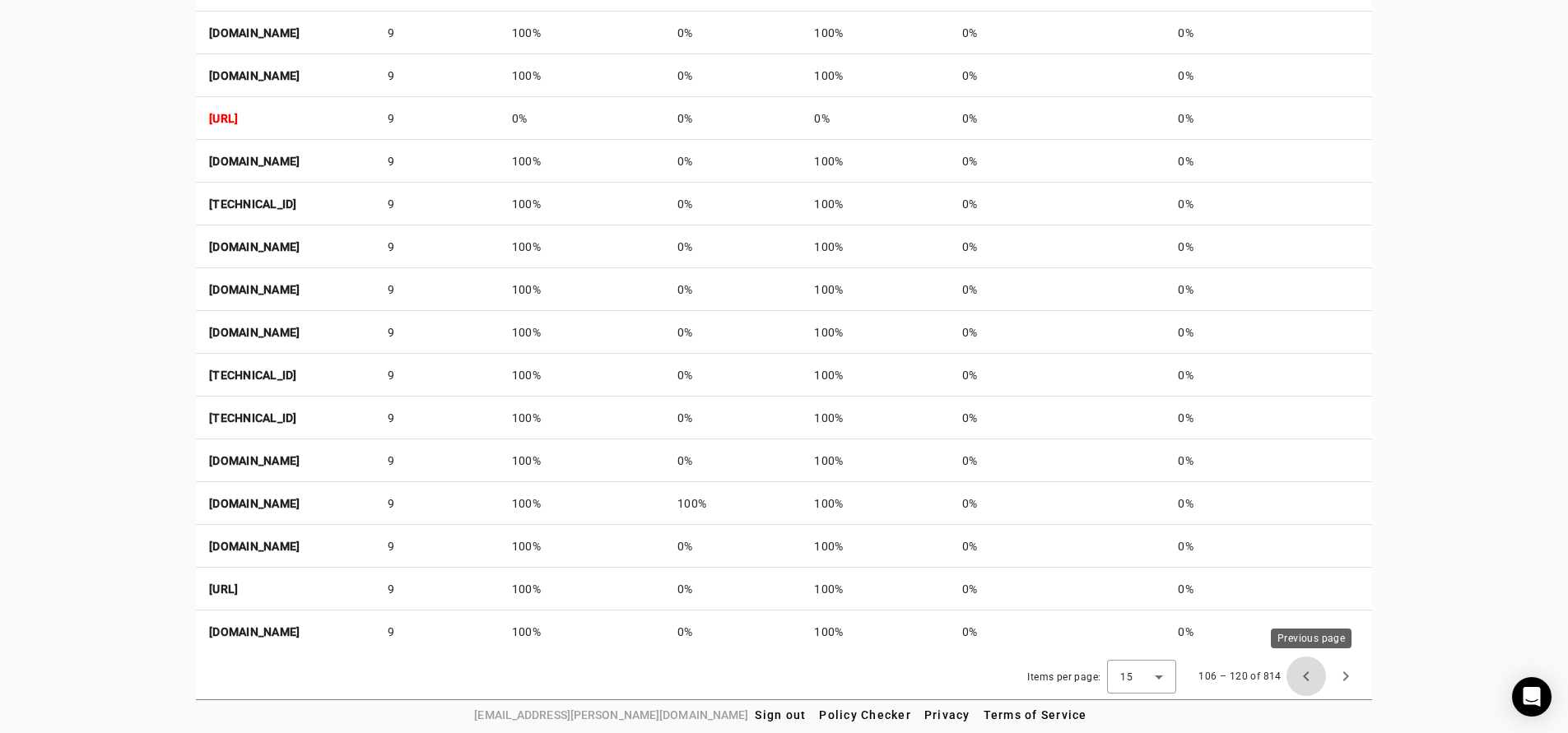
click at [1315, 674] on span "Previous page" at bounding box center [1305, 676] width 39 height 39
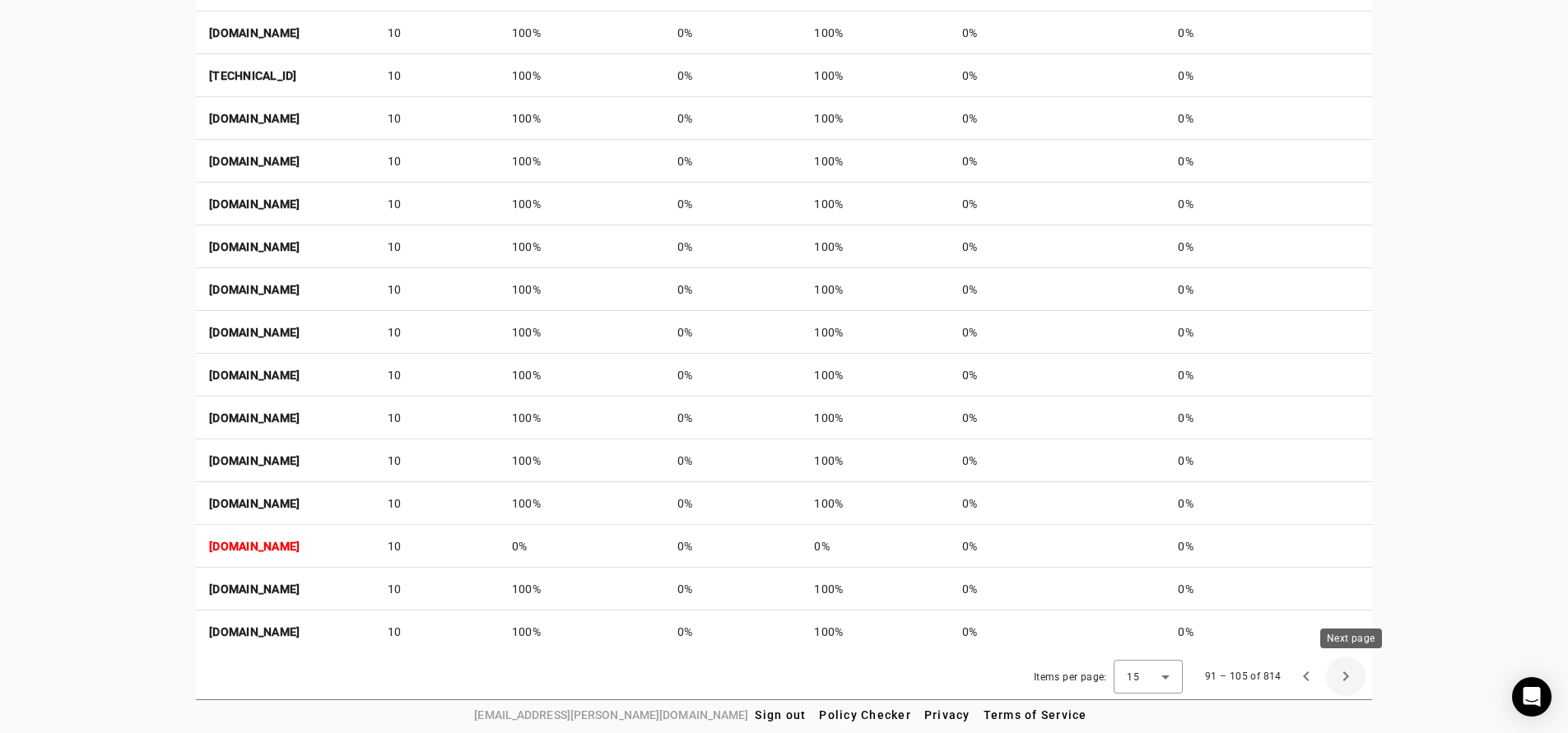
click at [1352, 676] on span "Next page" at bounding box center [1345, 676] width 39 height 39
click at [1302, 674] on span "Previous page" at bounding box center [1305, 676] width 39 height 39
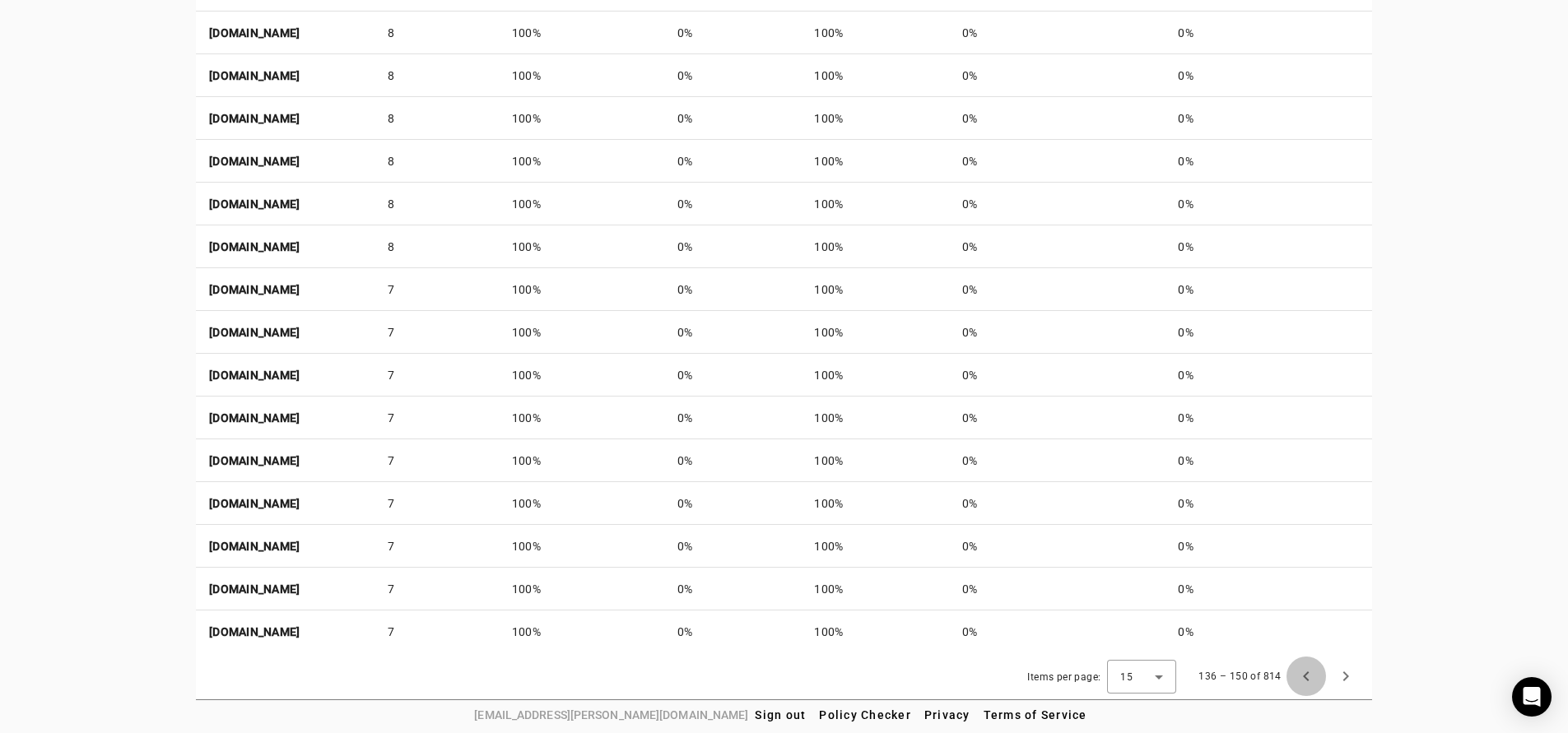
click at [1302, 674] on span "Previous page" at bounding box center [1305, 676] width 39 height 39
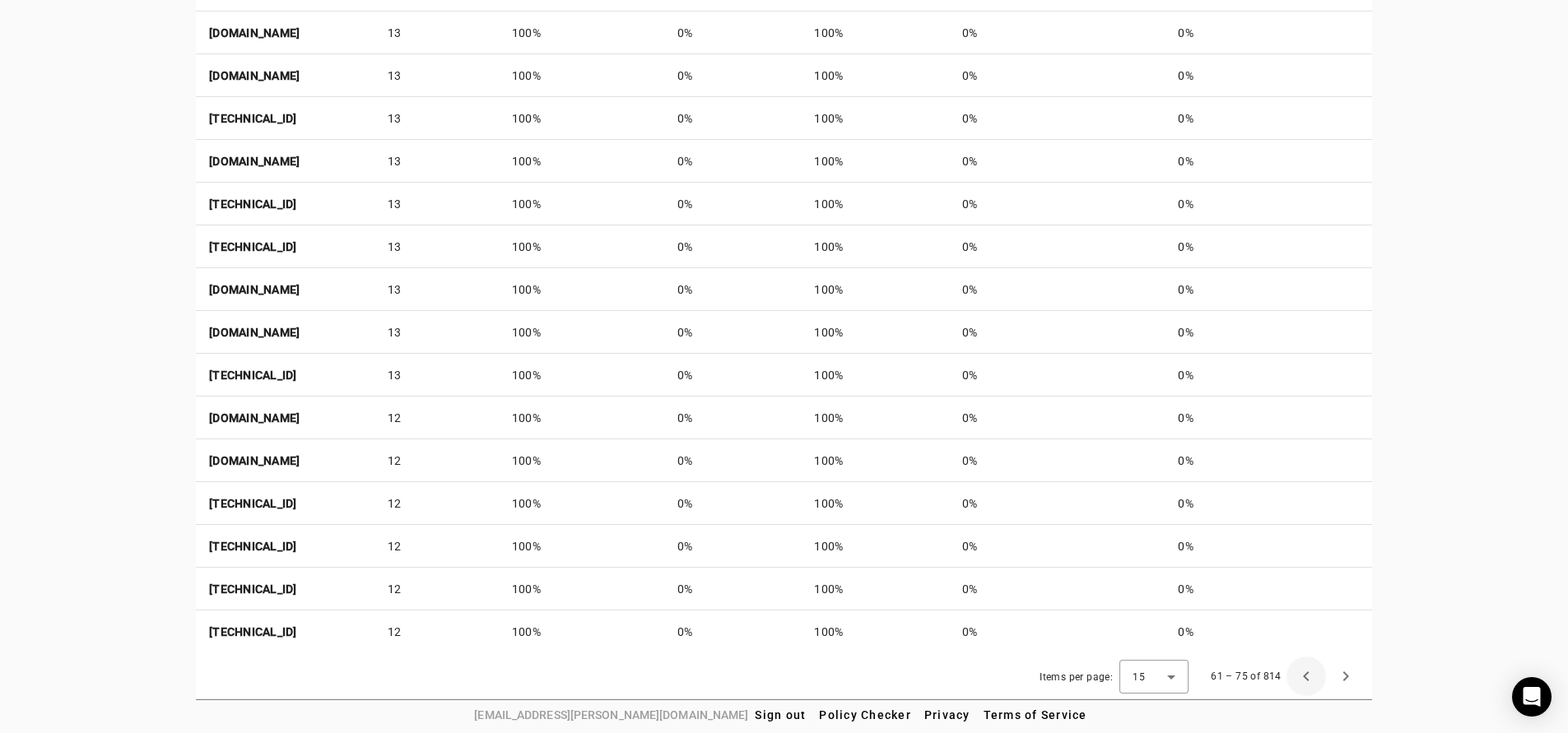
click at [1302, 674] on span "Previous page" at bounding box center [1305, 676] width 39 height 39
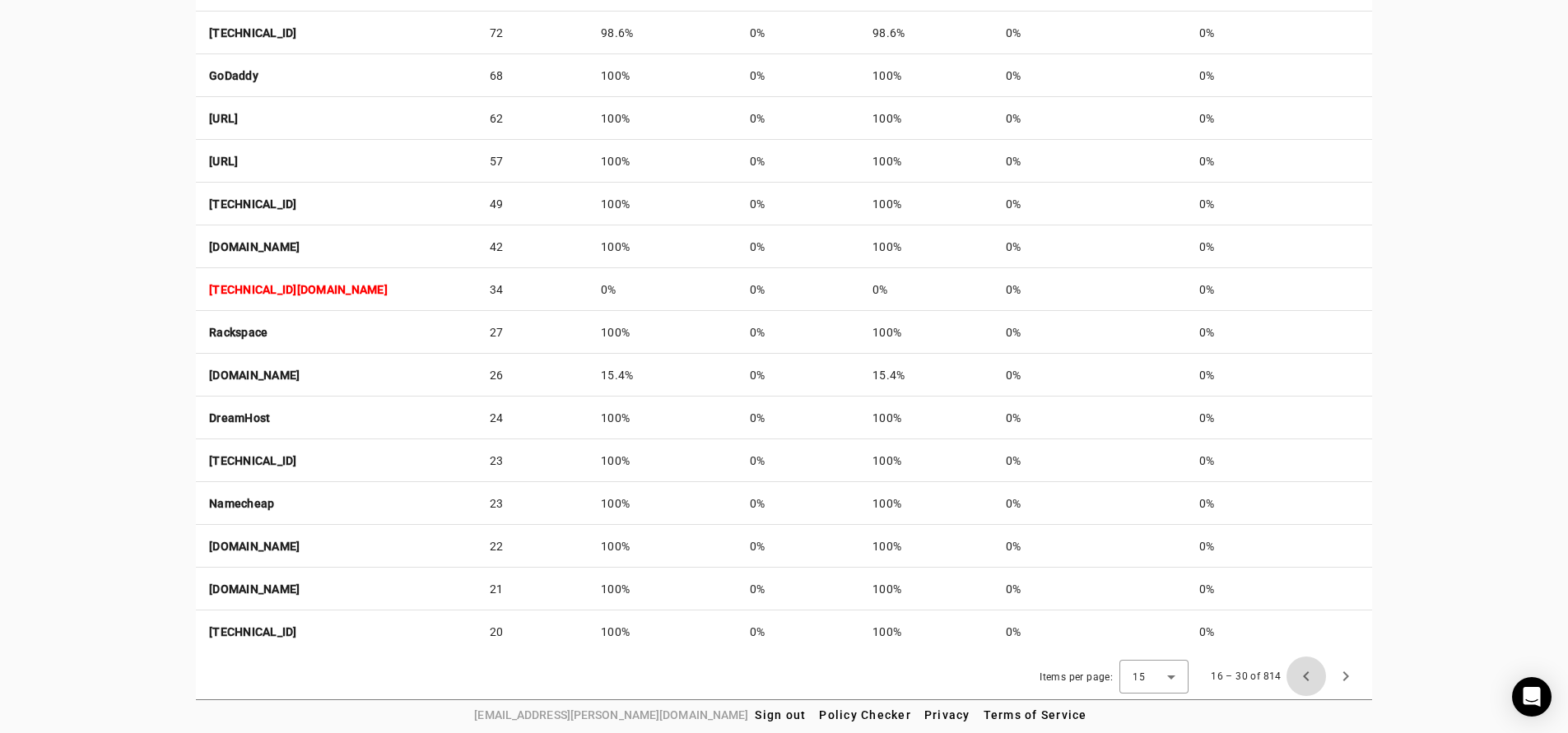
click at [1302, 674] on span "Previous page" at bounding box center [1305, 676] width 39 height 39
click at [1303, 674] on div "16 – 30 of 814" at bounding box center [1282, 676] width 167 height 39
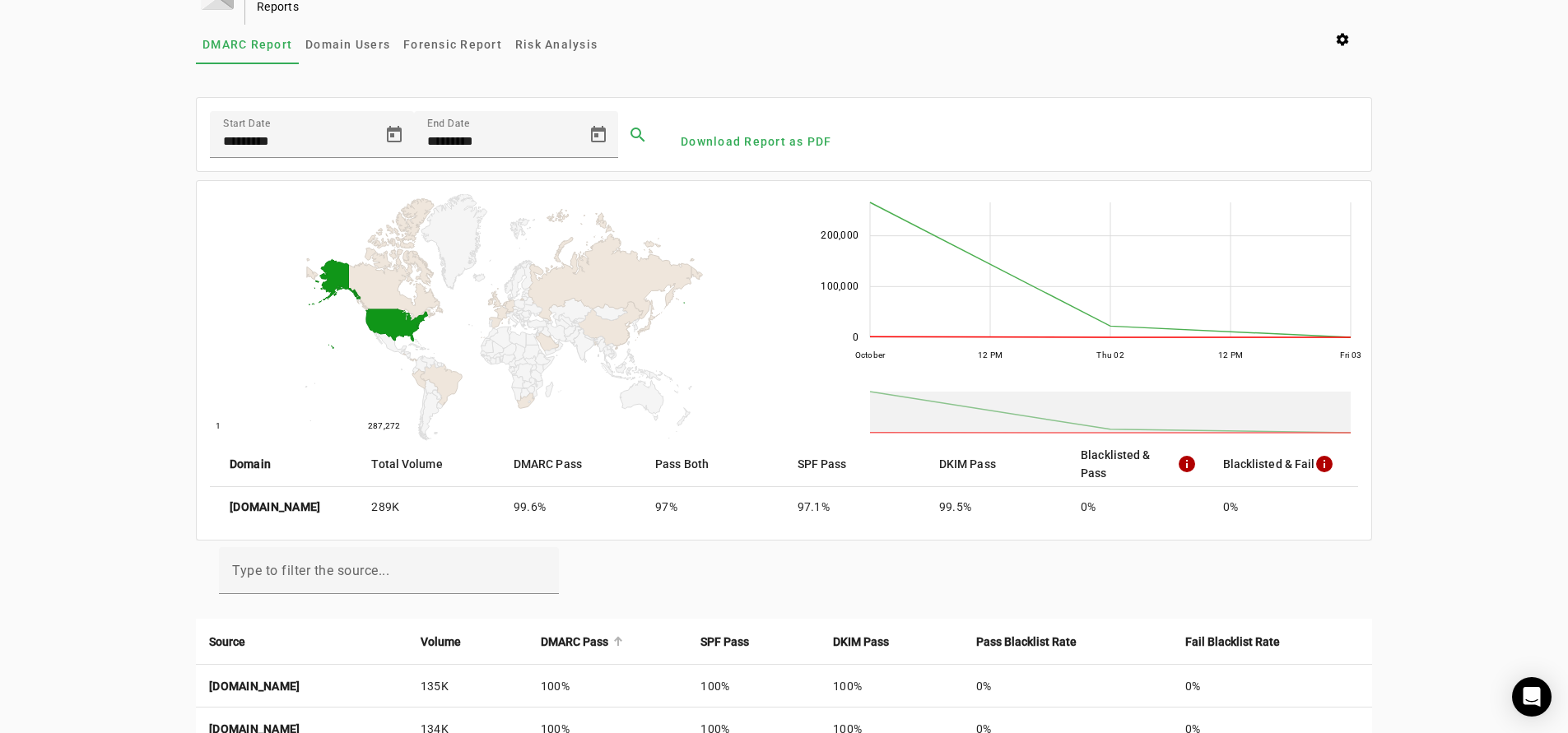
scroll to position [0, 0]
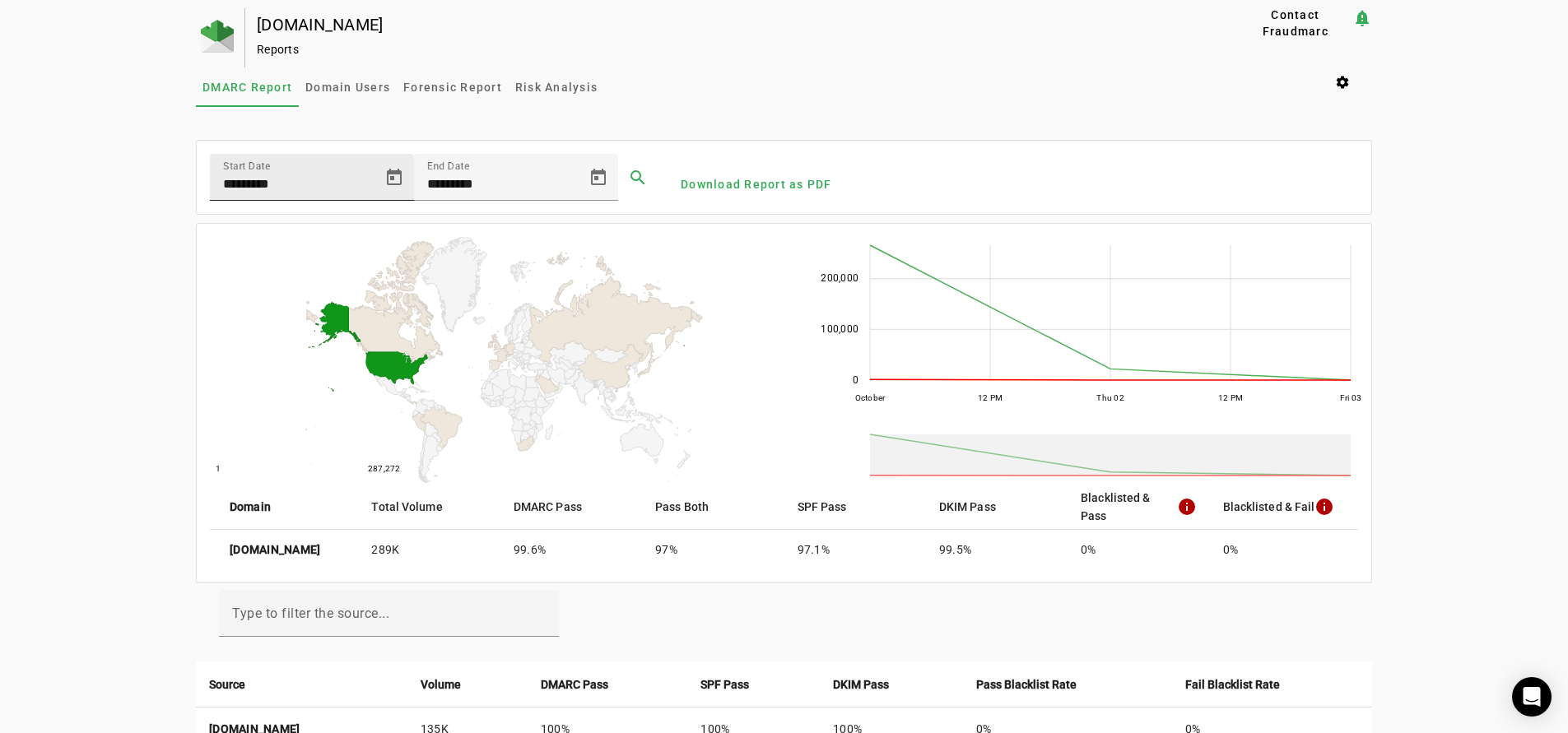
click at [245, 171] on mat-label "Start Date" at bounding box center [246, 165] width 47 height 11
click at [245, 174] on input "*********" at bounding box center [297, 184] width 148 height 20
click at [387, 173] on span "Open calendar" at bounding box center [394, 177] width 39 height 39
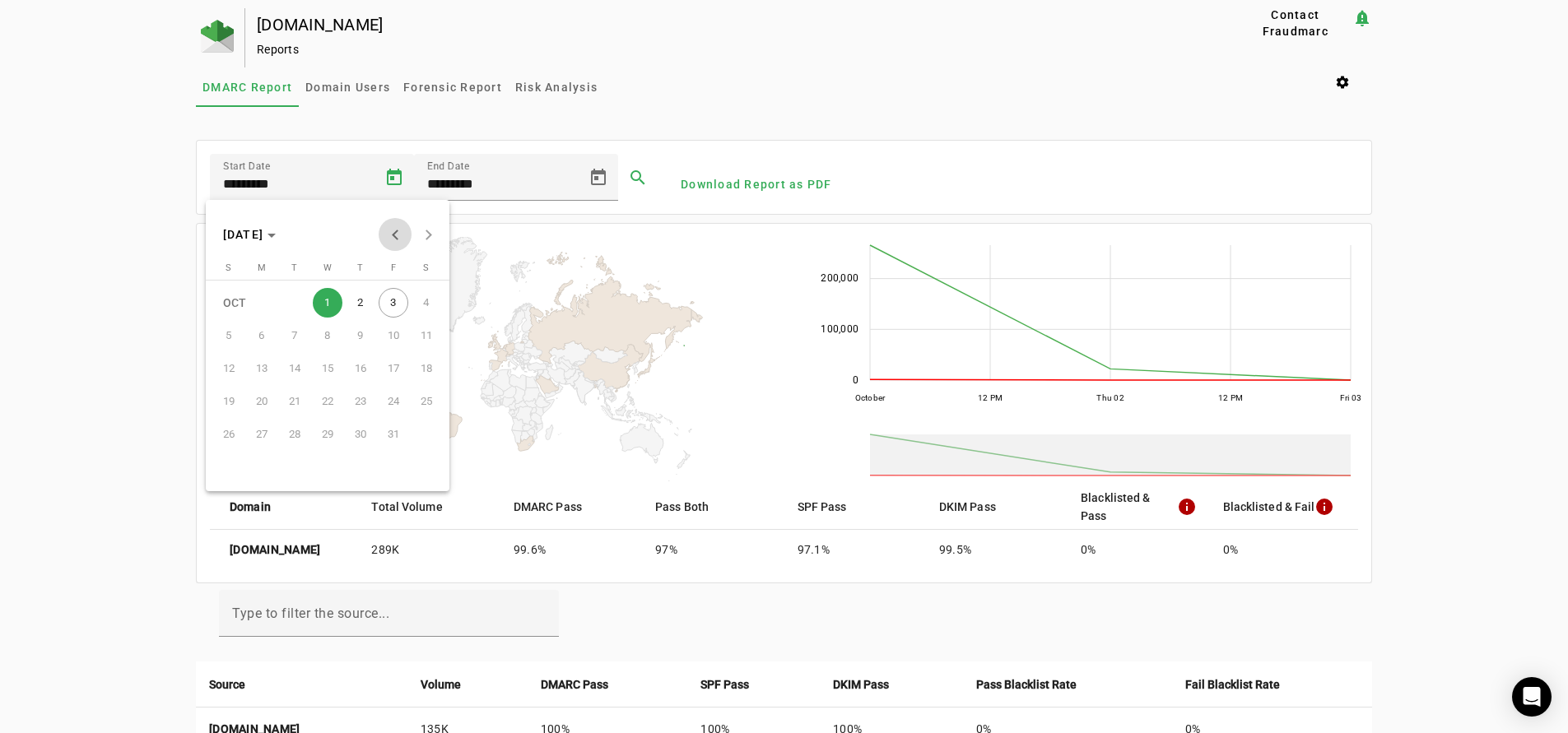
click at [398, 232] on button "Previous month" at bounding box center [395, 234] width 33 height 33
click at [262, 335] on span "1" at bounding box center [262, 336] width 30 height 30
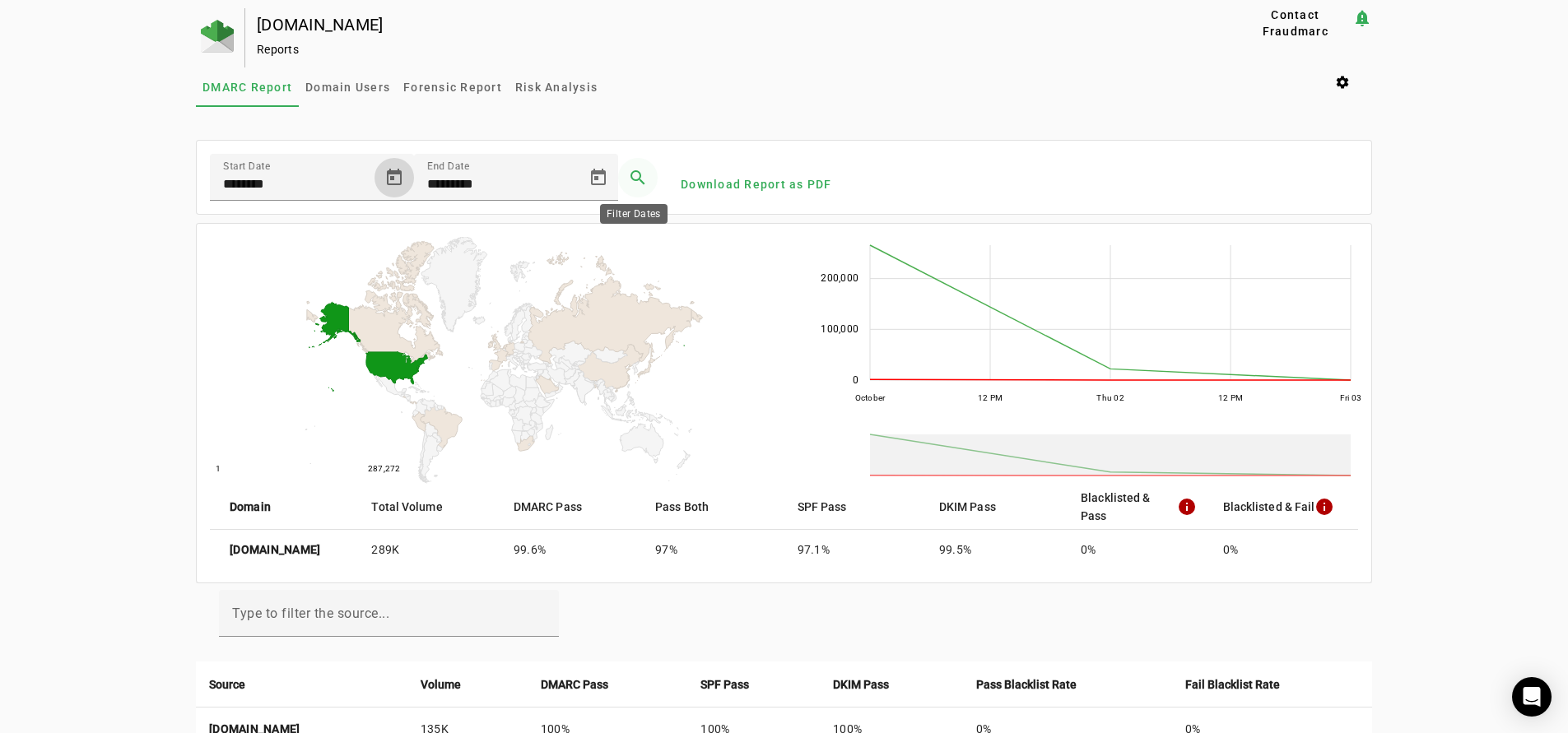
click at [629, 172] on span at bounding box center [637, 177] width 39 height 39
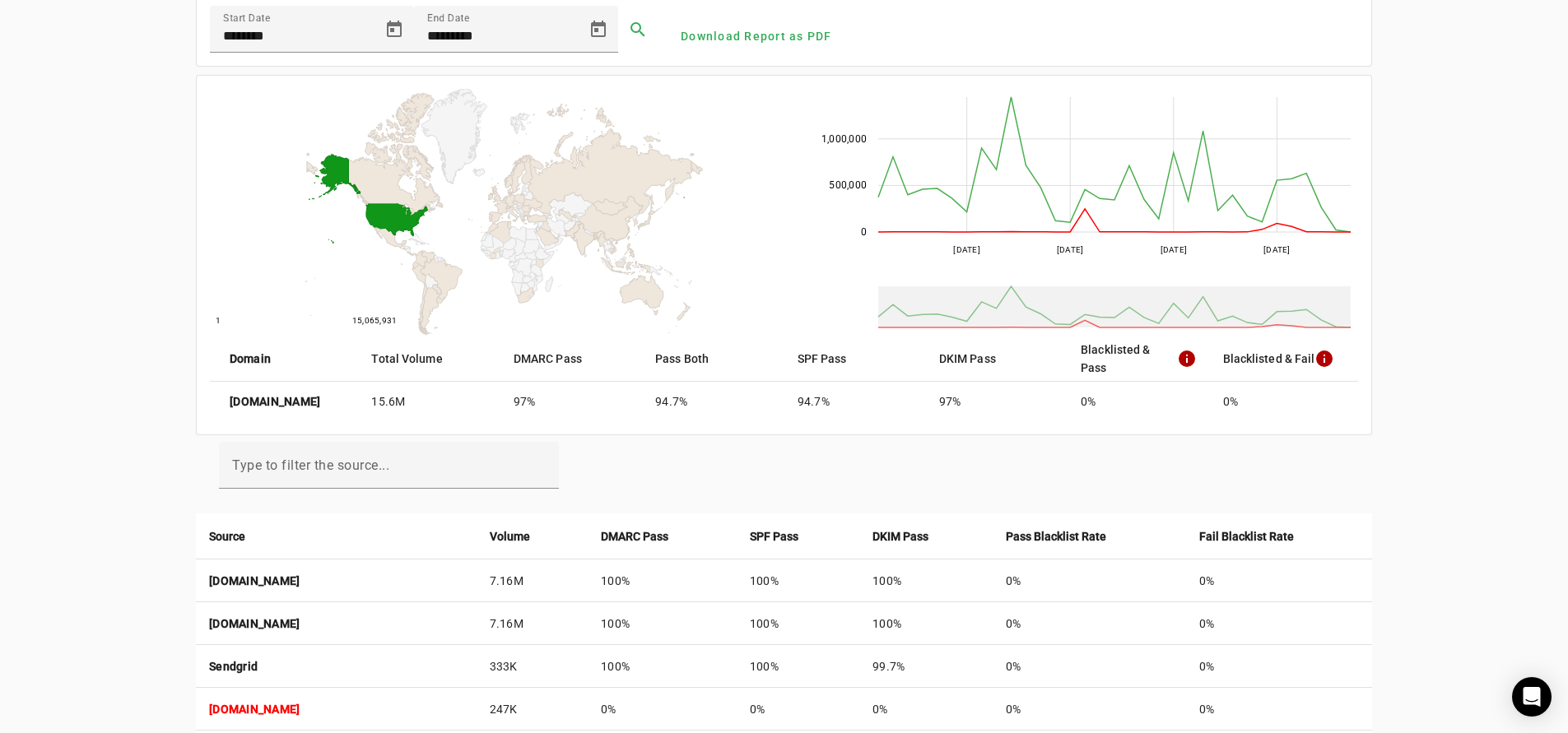
scroll to position [66, 0]
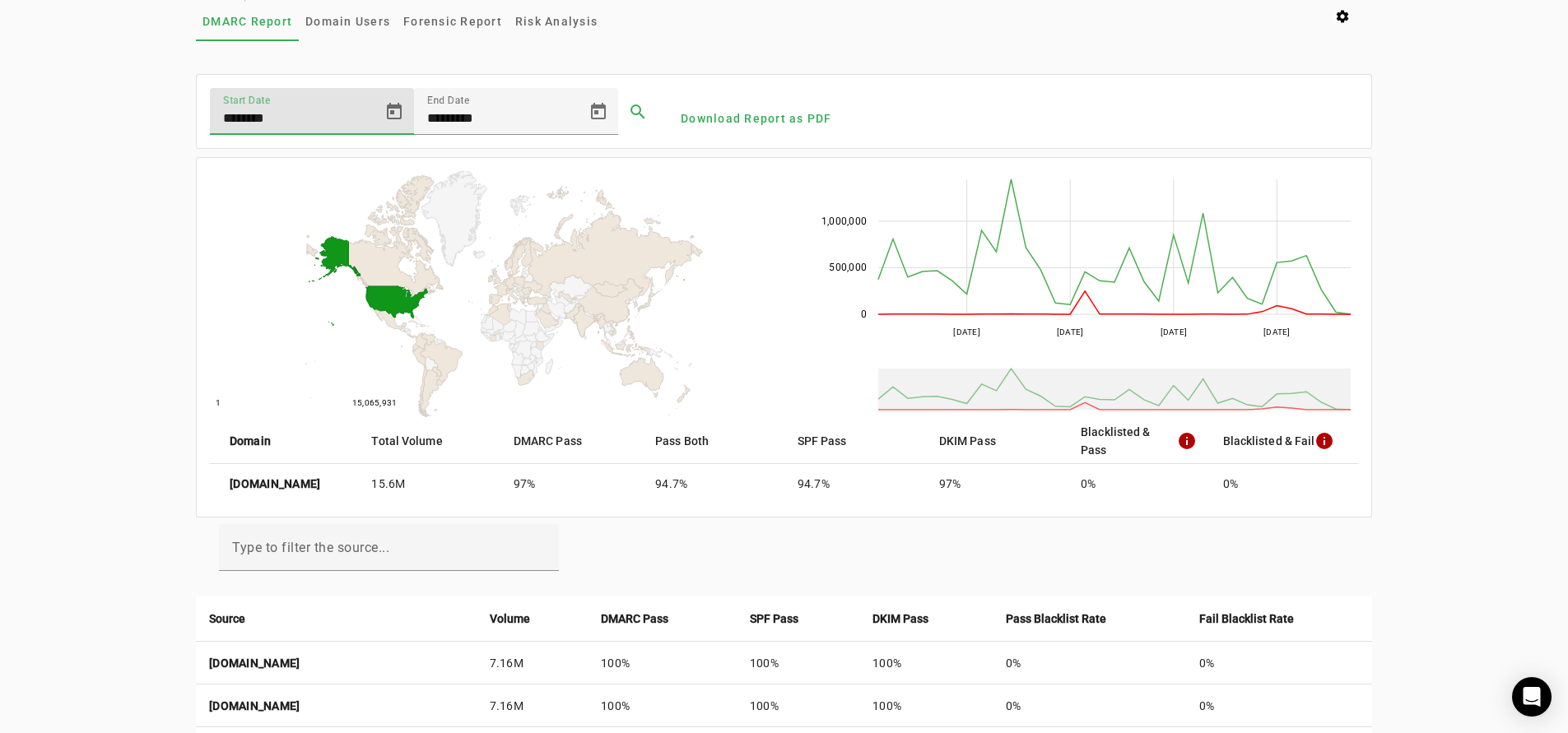
click at [286, 105] on div "Start Date ********" at bounding box center [297, 111] width 148 height 47
click at [393, 106] on span "Open calendar" at bounding box center [394, 111] width 39 height 39
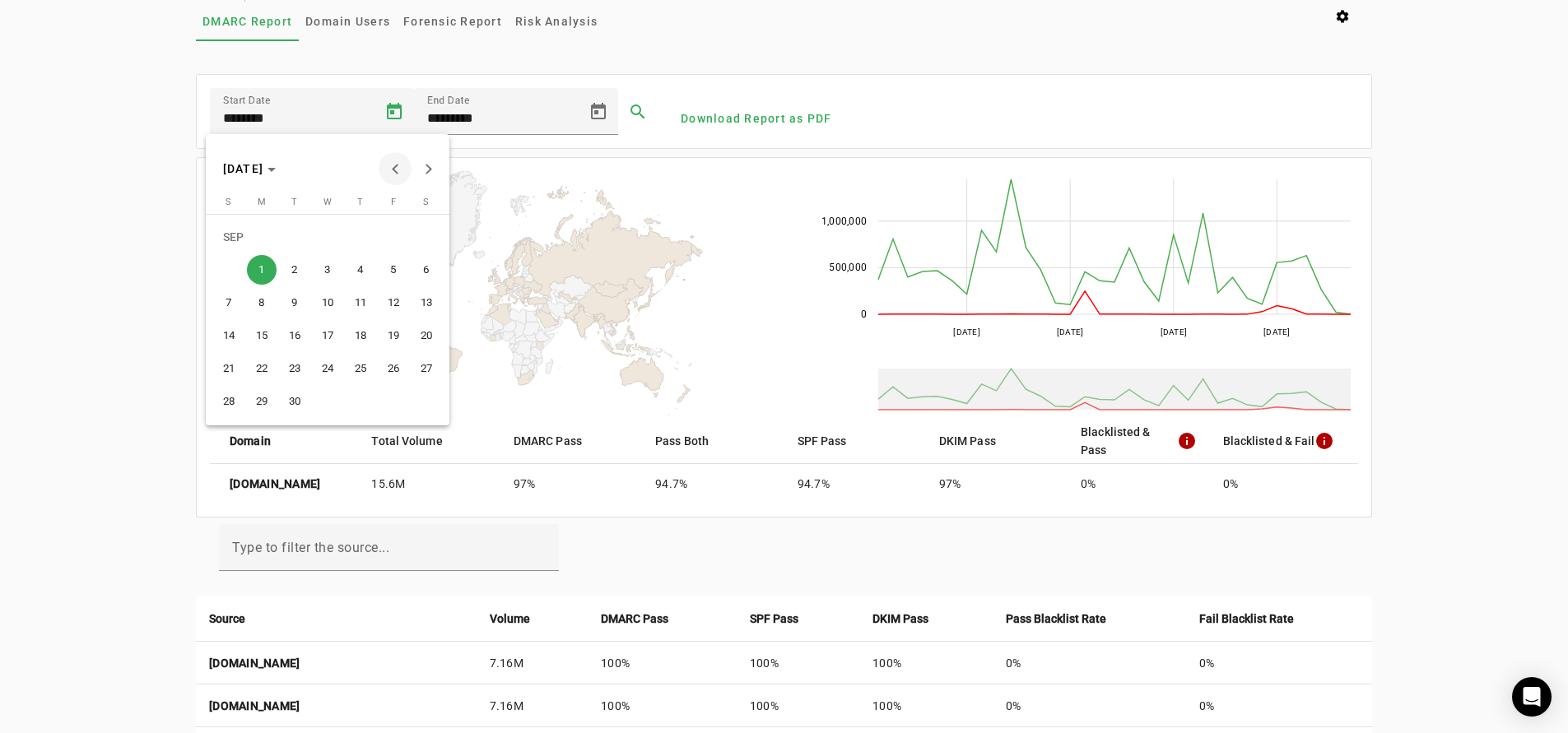
click at [387, 170] on span "Previous month" at bounding box center [395, 169] width 33 height 33
click at [396, 237] on span "1" at bounding box center [394, 237] width 30 height 30
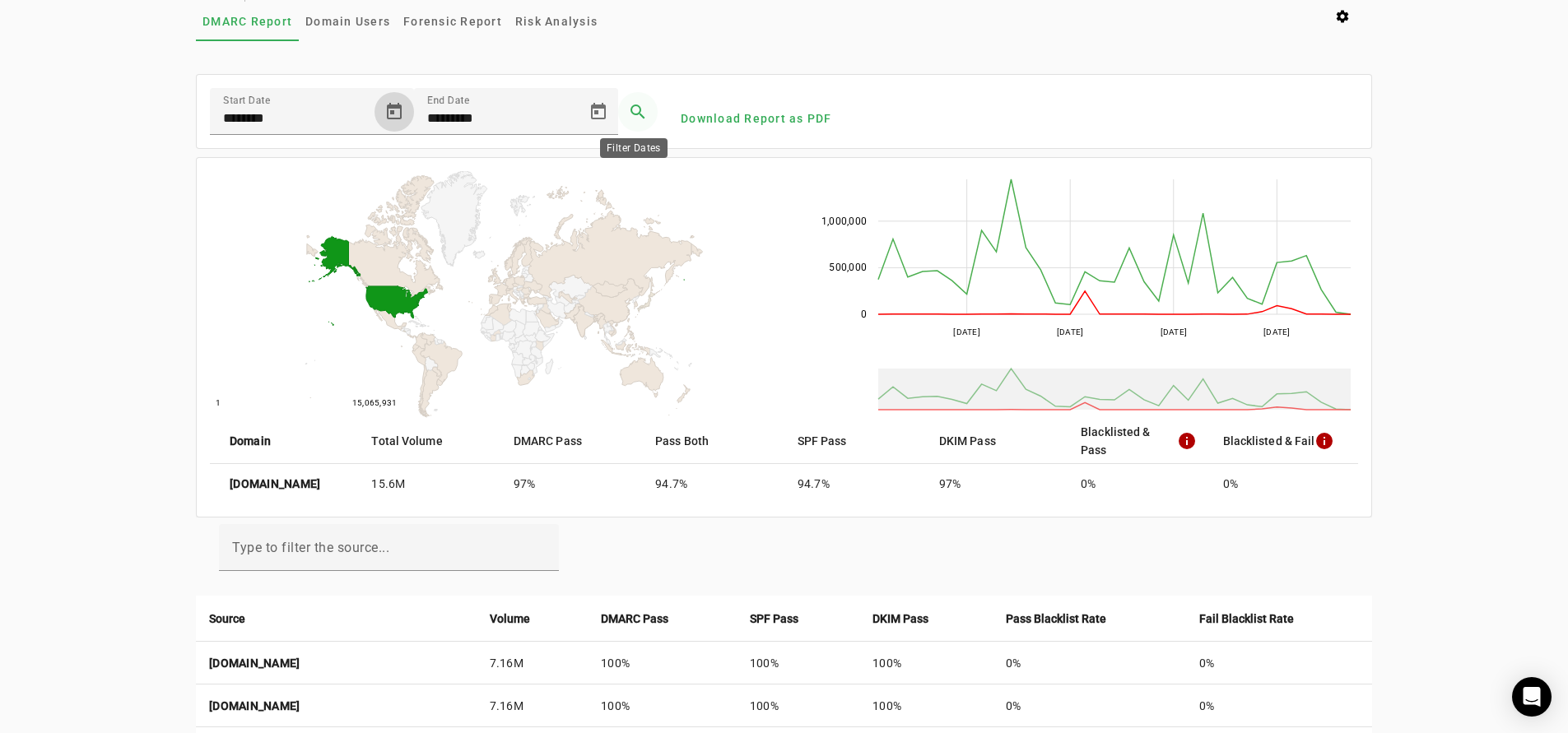
click at [632, 114] on span at bounding box center [637, 111] width 39 height 39
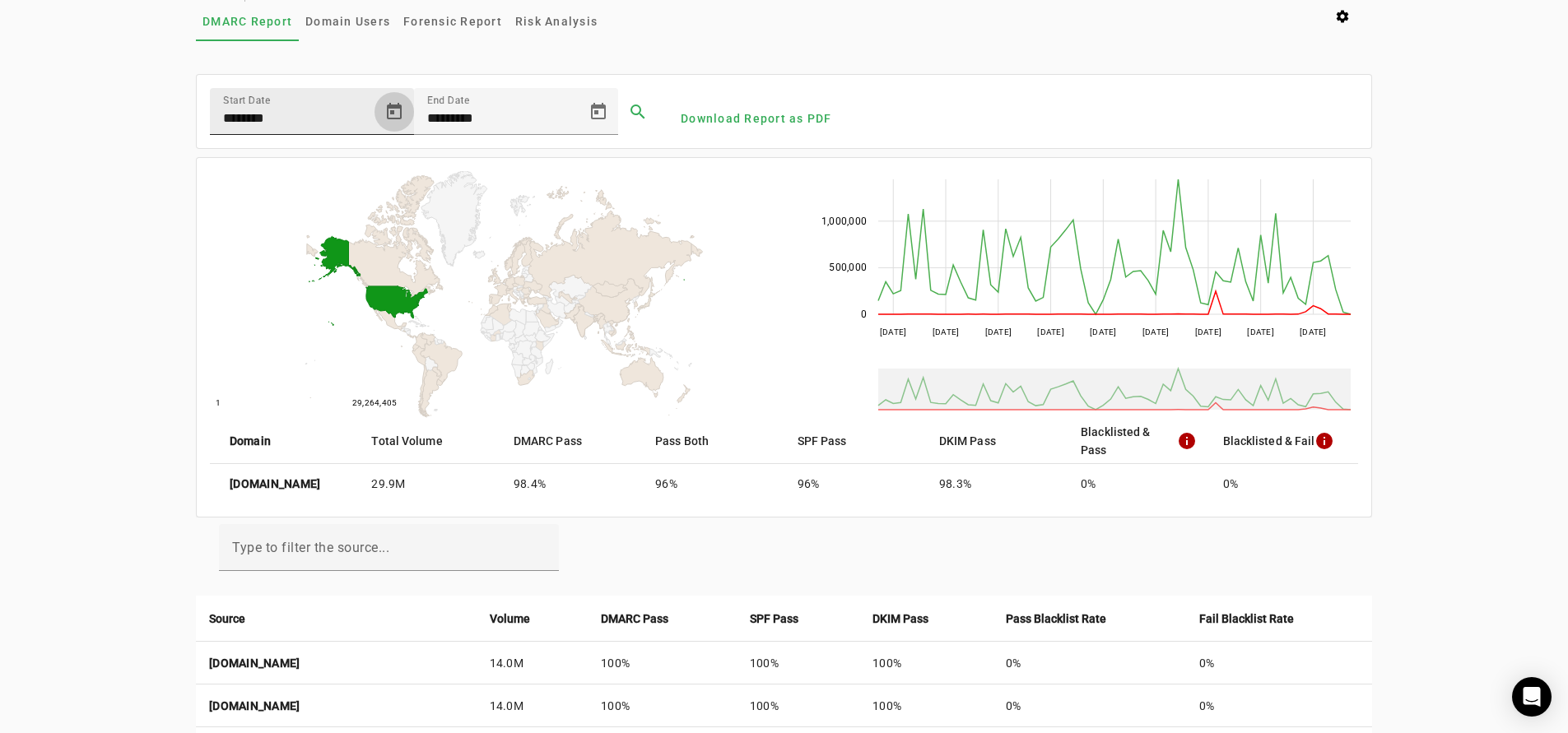
click at [396, 111] on span "Open calendar" at bounding box center [394, 111] width 39 height 39
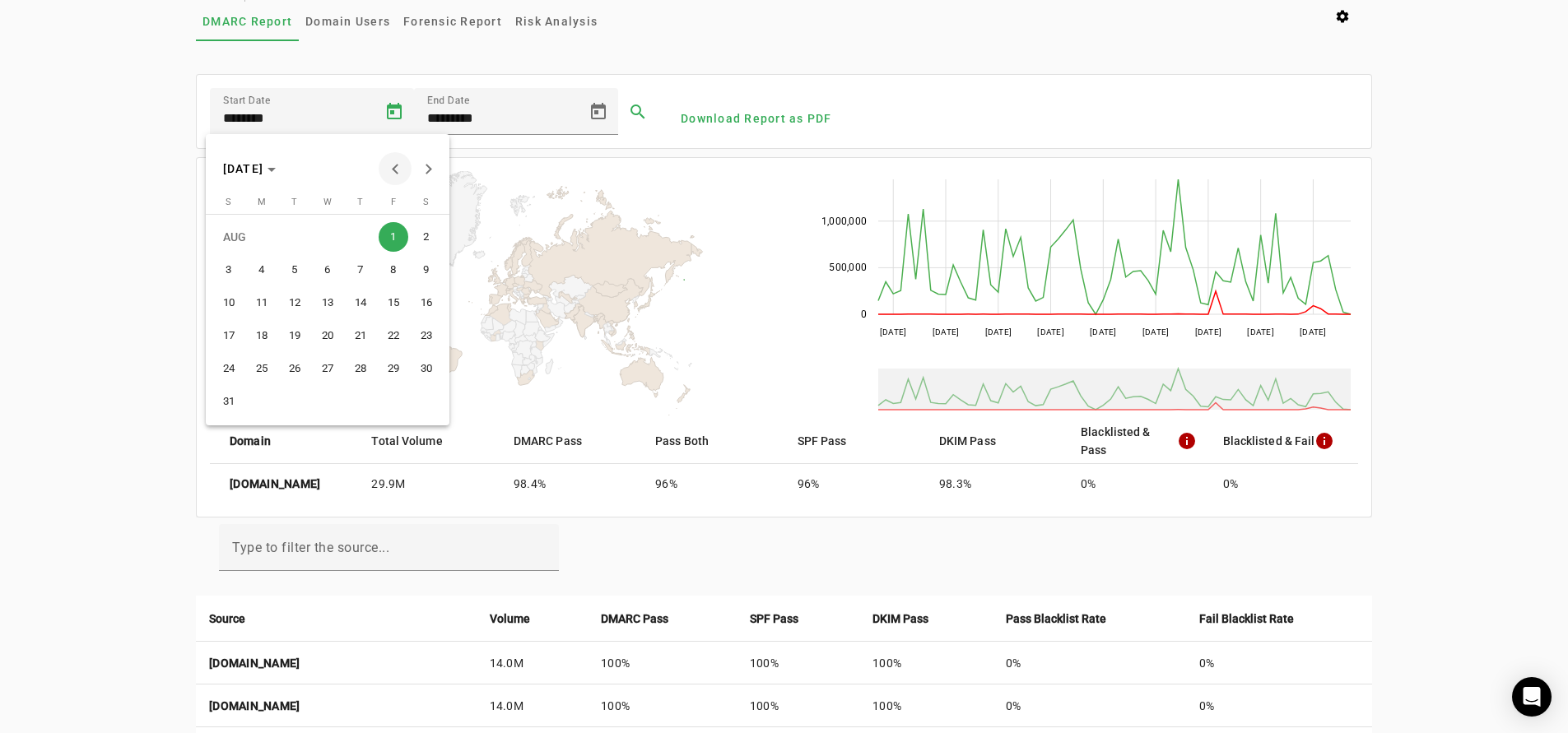
click at [391, 167] on span "Previous month" at bounding box center [395, 169] width 33 height 33
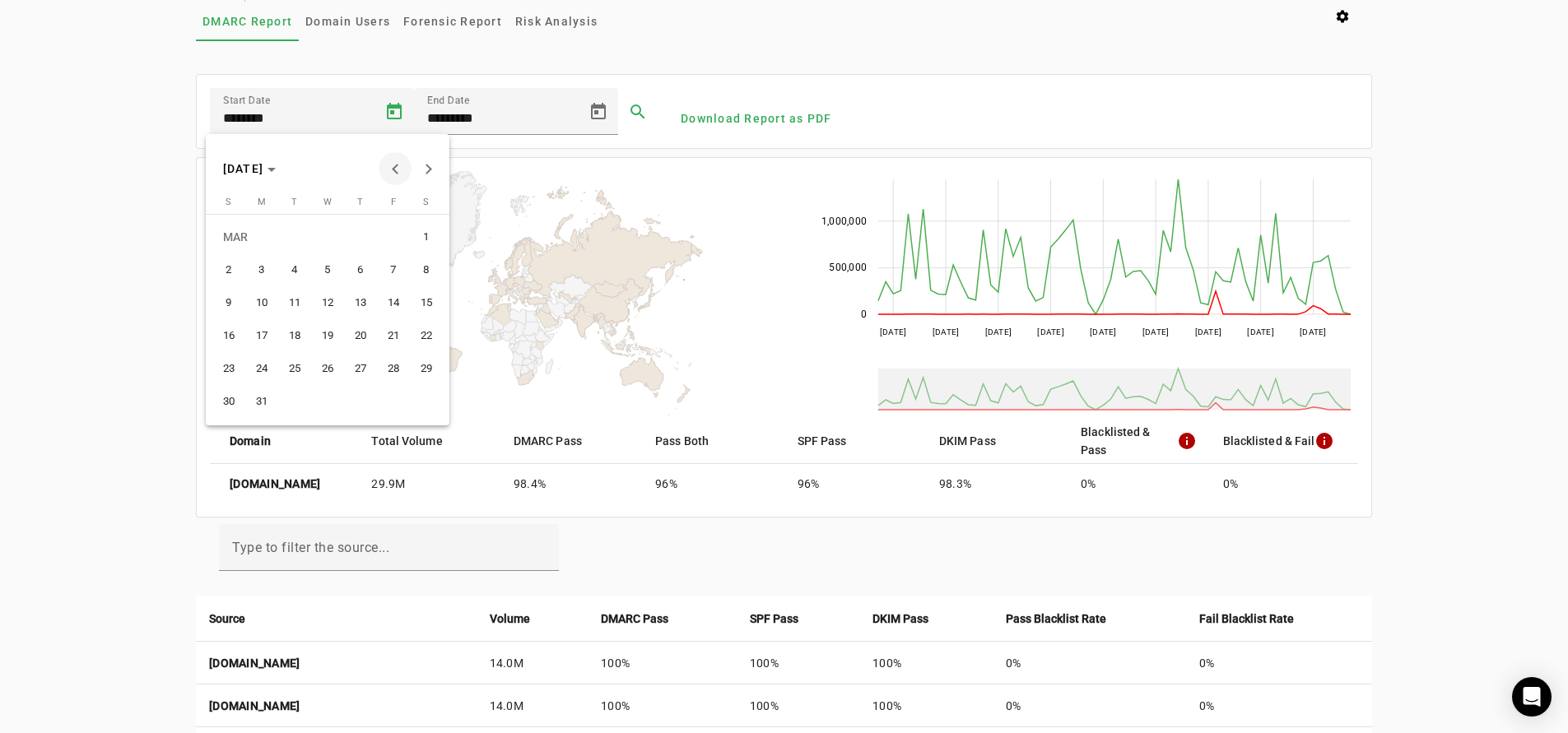
click at [391, 167] on span "Previous month" at bounding box center [395, 169] width 33 height 33
click at [327, 239] on span "1" at bounding box center [327, 237] width 30 height 30
type input "********"
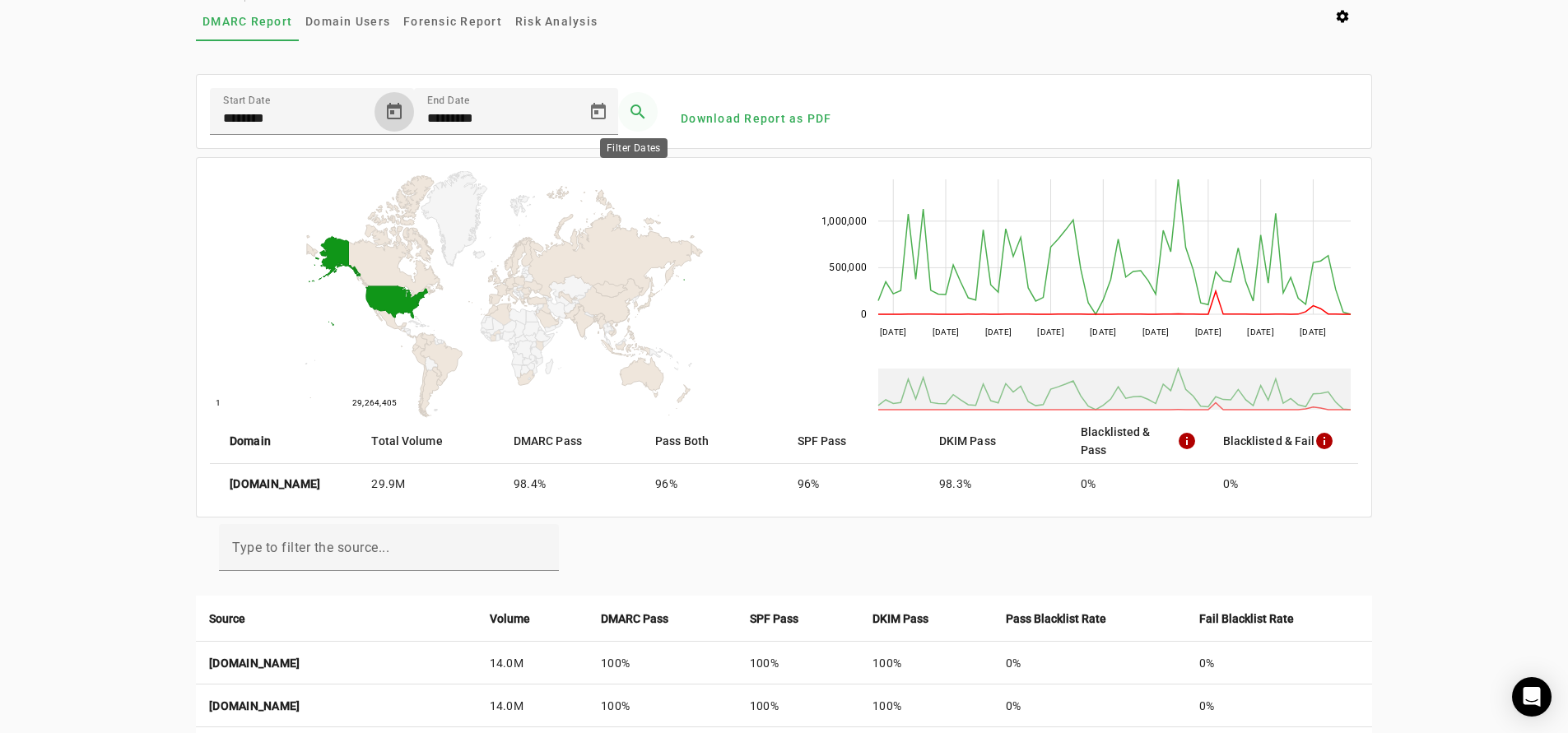
click at [626, 111] on span at bounding box center [637, 111] width 39 height 39
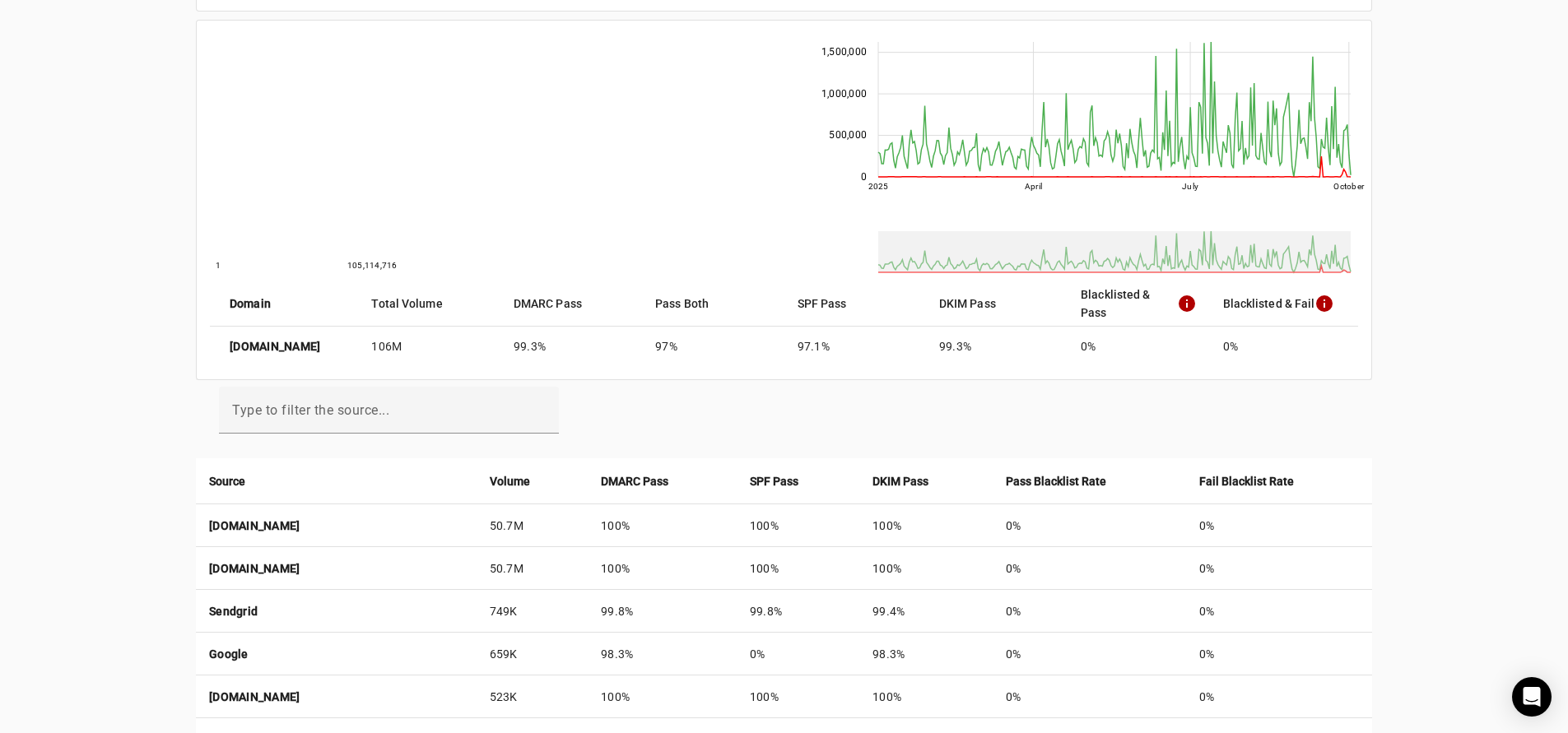
scroll to position [31, 0]
